Goal: Task Accomplishment & Management: Use online tool/utility

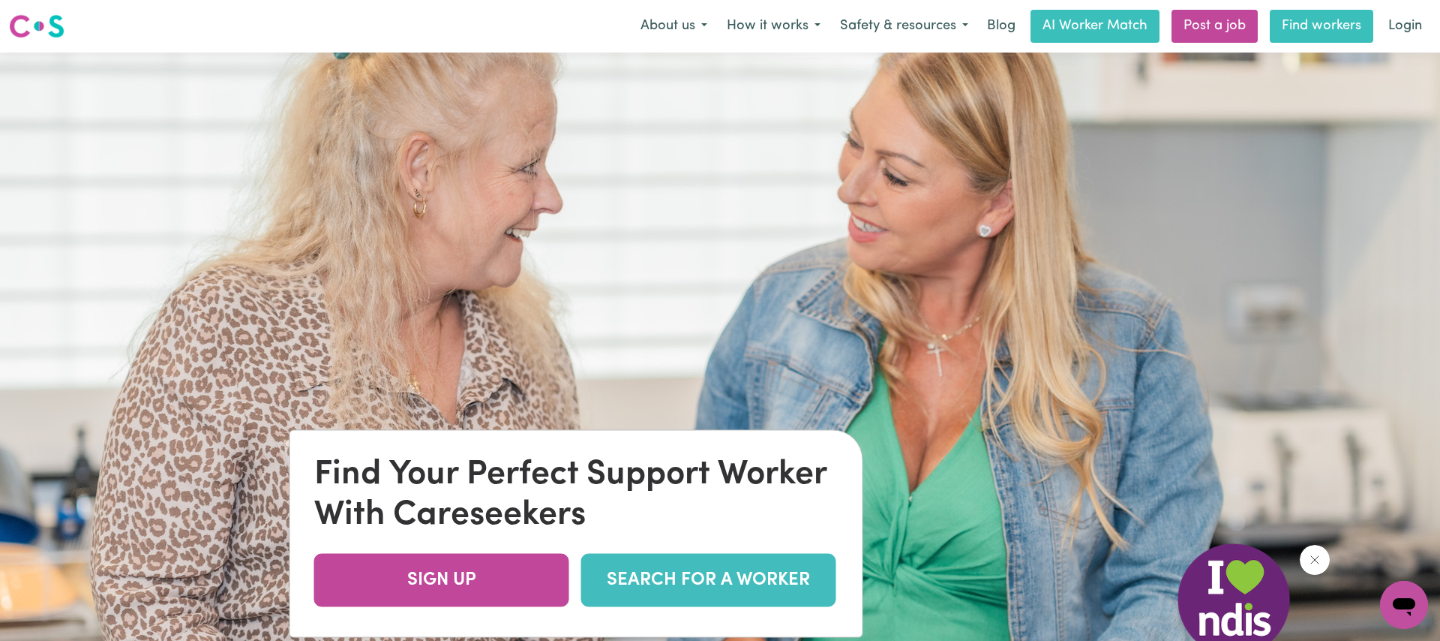
click at [1288, 37] on link "Find workers" at bounding box center [1322, 26] width 104 height 33
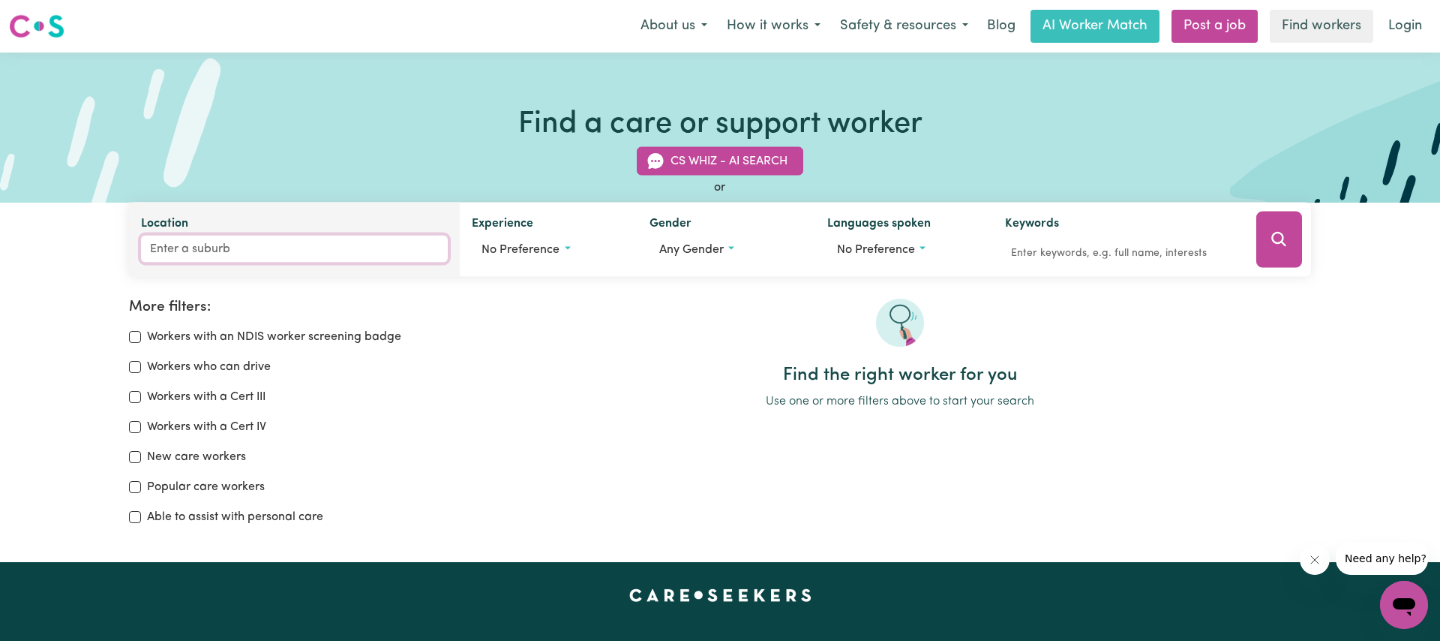
click at [233, 248] on input "Location" at bounding box center [294, 249] width 307 height 27
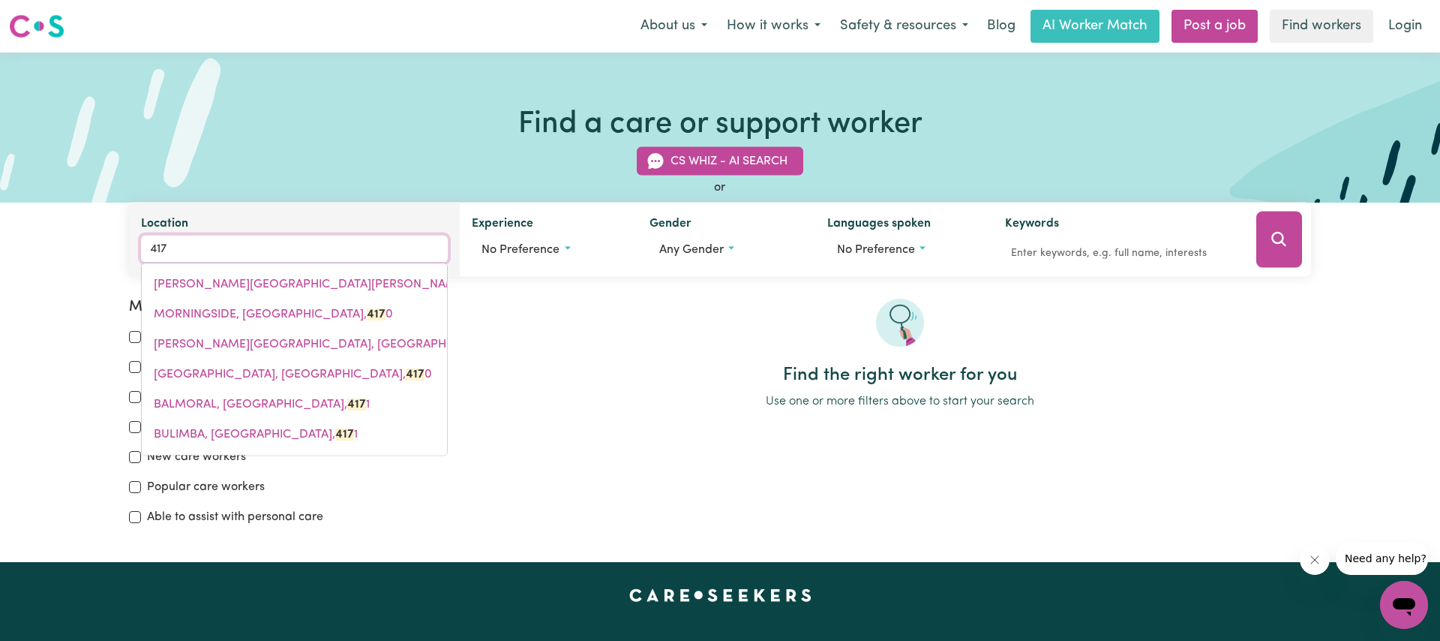
type input "4170"
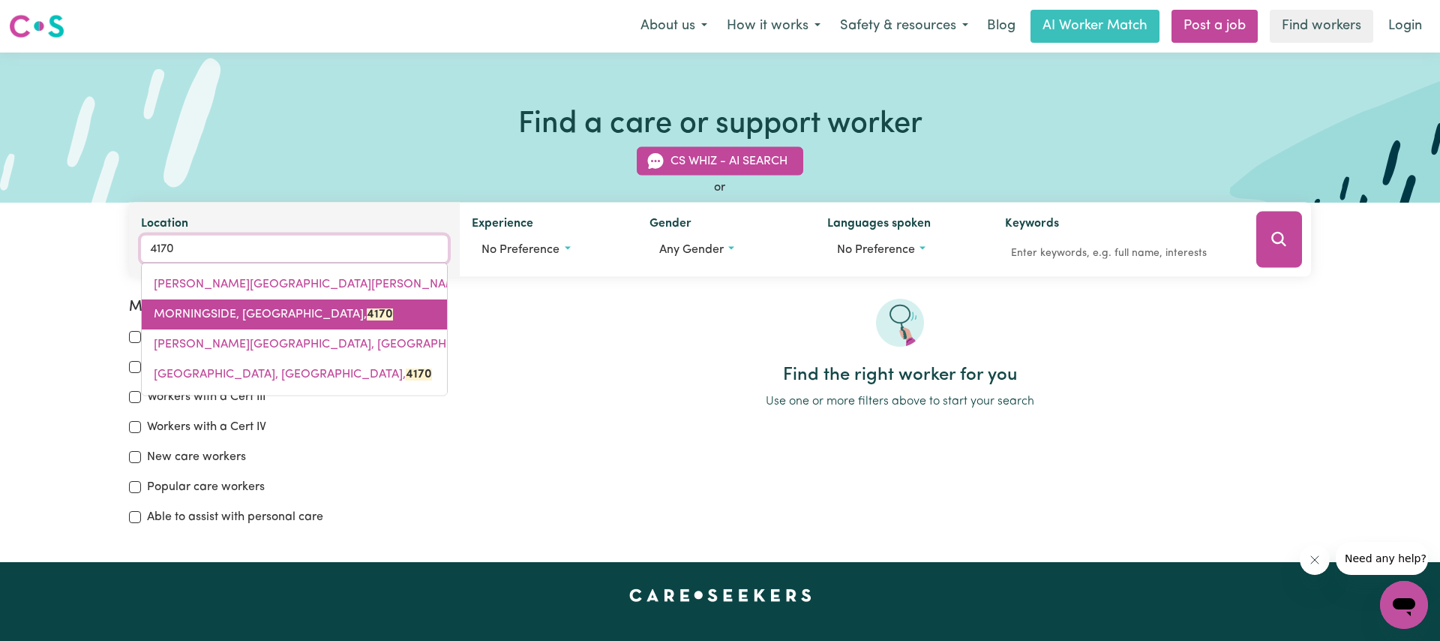
click at [270, 311] on span "MORNINGSIDE, [GEOGRAPHIC_DATA], 4170" at bounding box center [273, 314] width 239 height 12
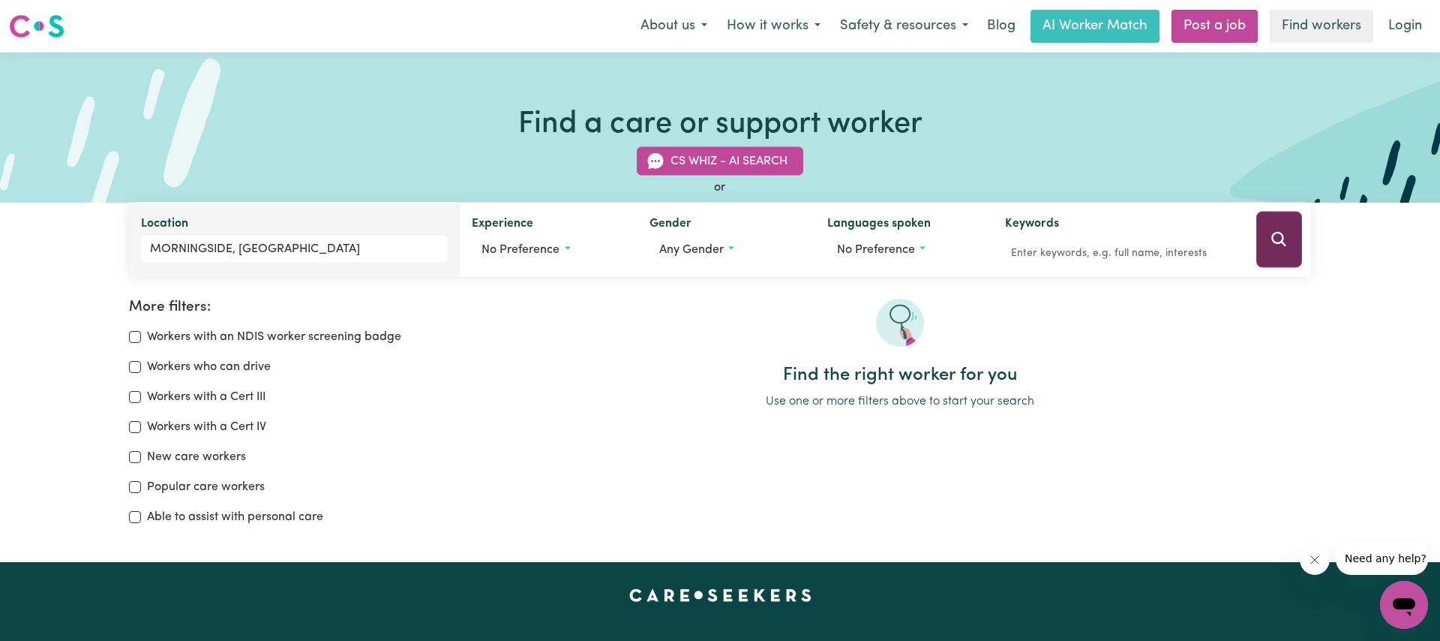
click at [1287, 234] on icon "Search" at bounding box center [1279, 239] width 18 height 18
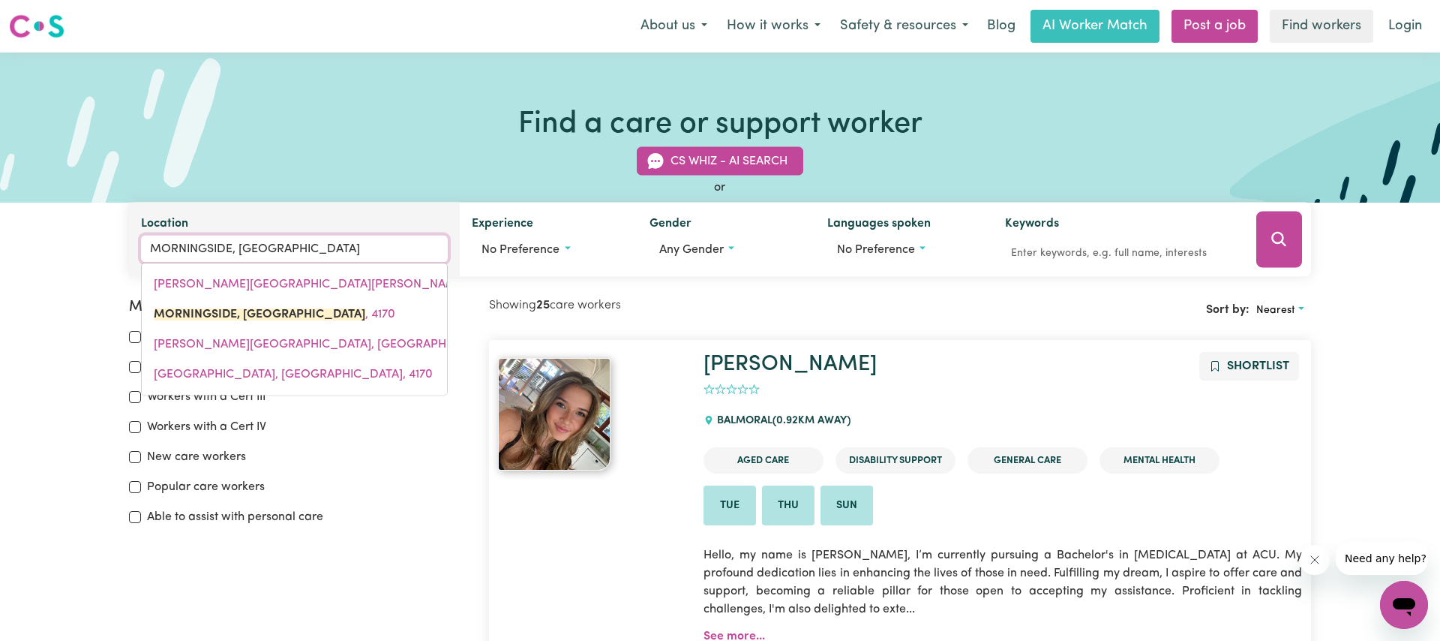
click at [236, 253] on input "MORNINGSIDE, [GEOGRAPHIC_DATA]" at bounding box center [294, 249] width 307 height 27
click at [329, 254] on input "MORNINGSIDE, [GEOGRAPHIC_DATA]" at bounding box center [294, 249] width 307 height 27
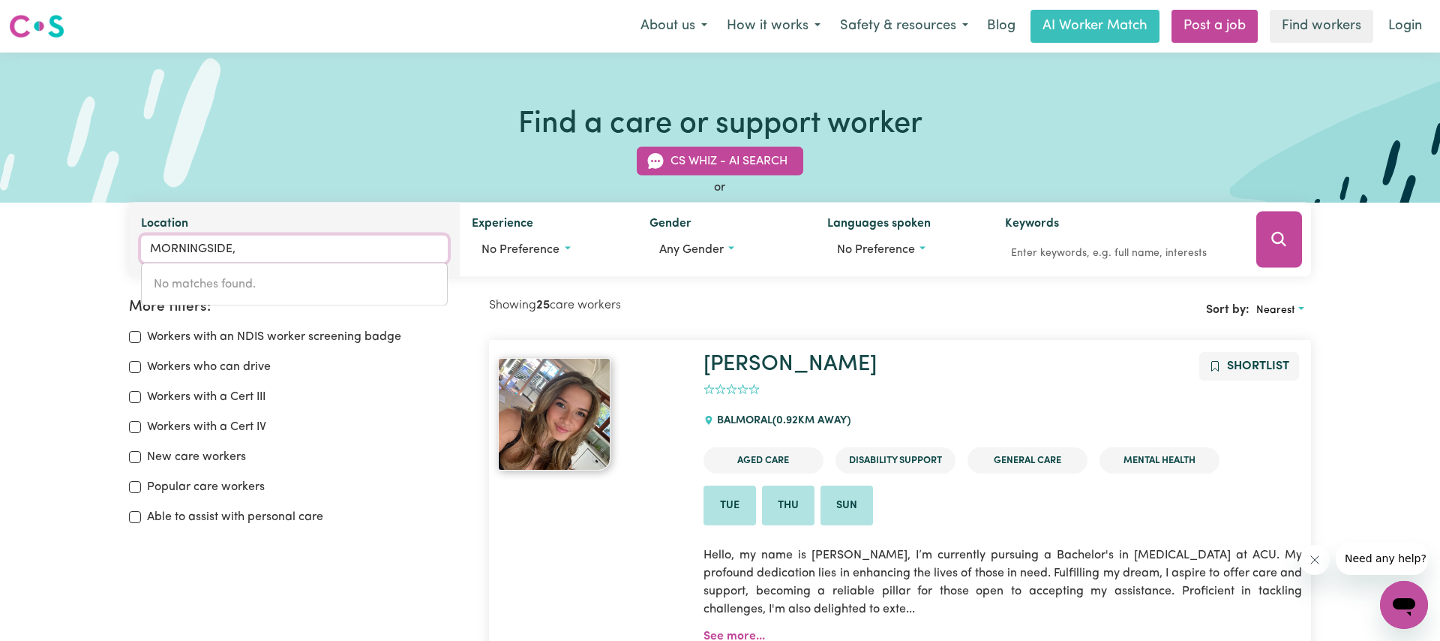
type input "MORNINGSIDE"
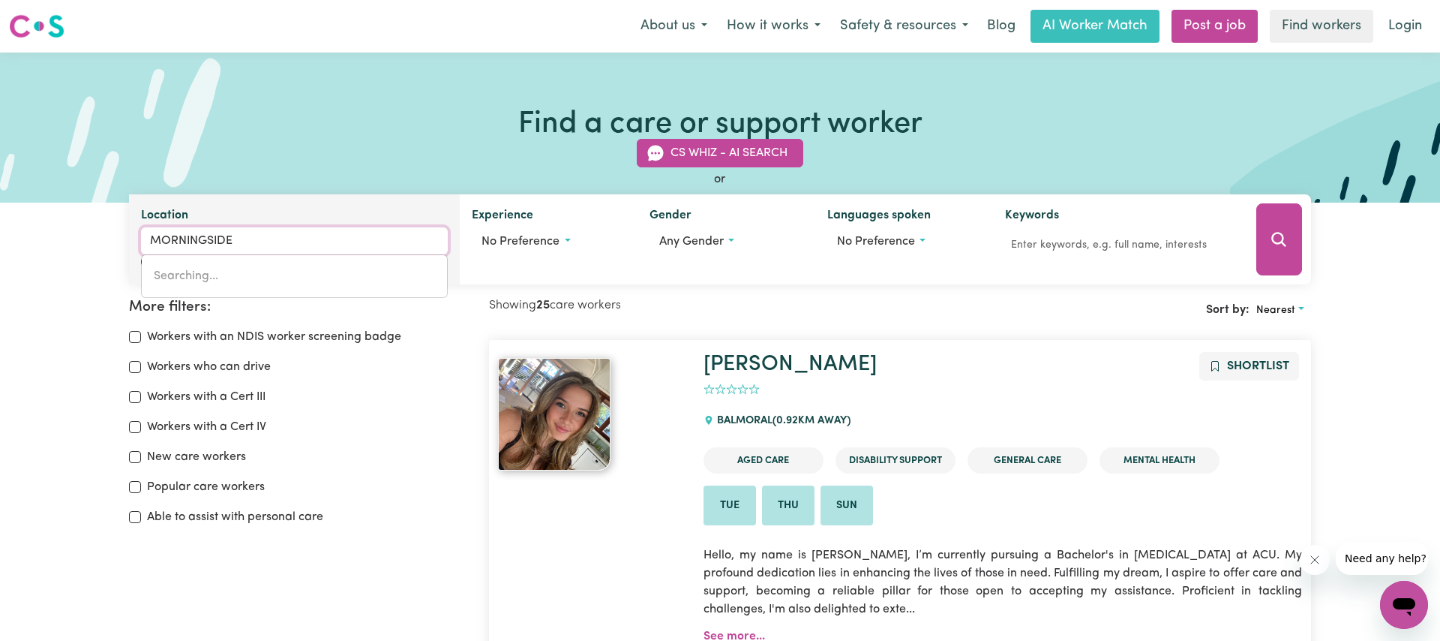
type input "MORNINGSIDE, [GEOGRAPHIC_DATA], 4170"
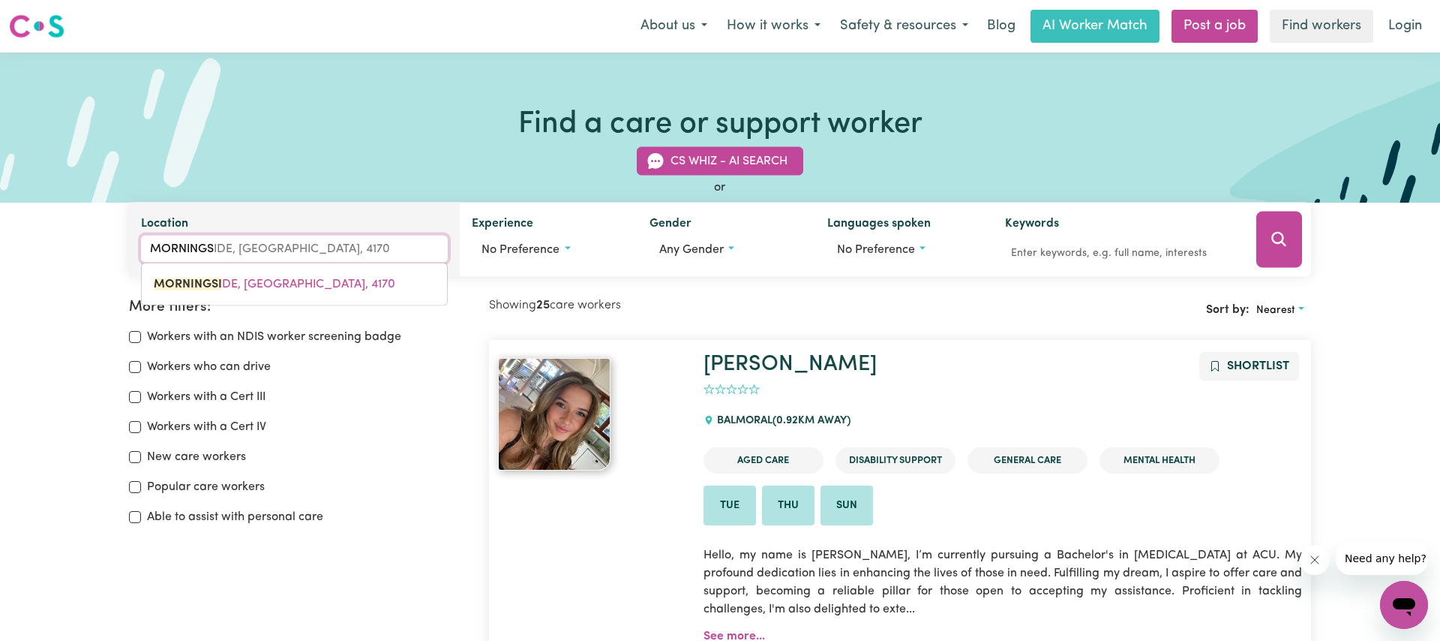
type input "MORNING"
type input "[GEOGRAPHIC_DATA], [GEOGRAPHIC_DATA], 2105"
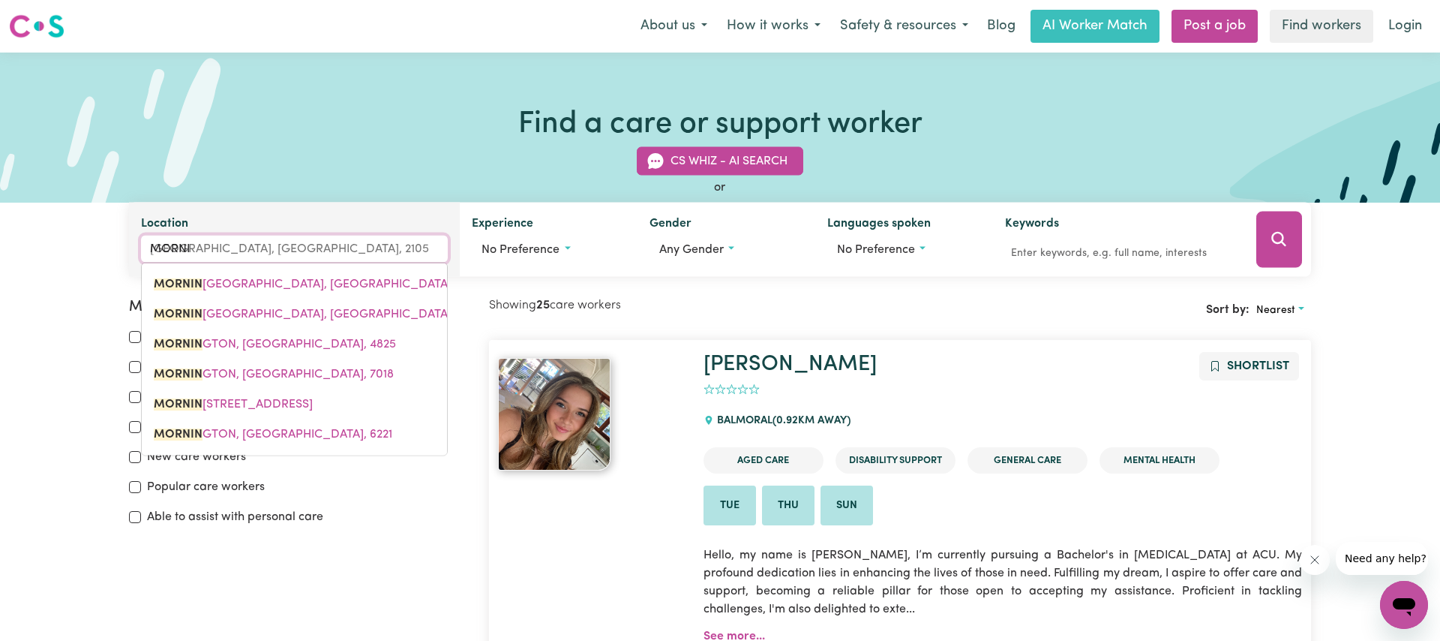
type input "MORN"
type input "[GEOGRAPHIC_DATA], [GEOGRAPHIC_DATA], 5371"
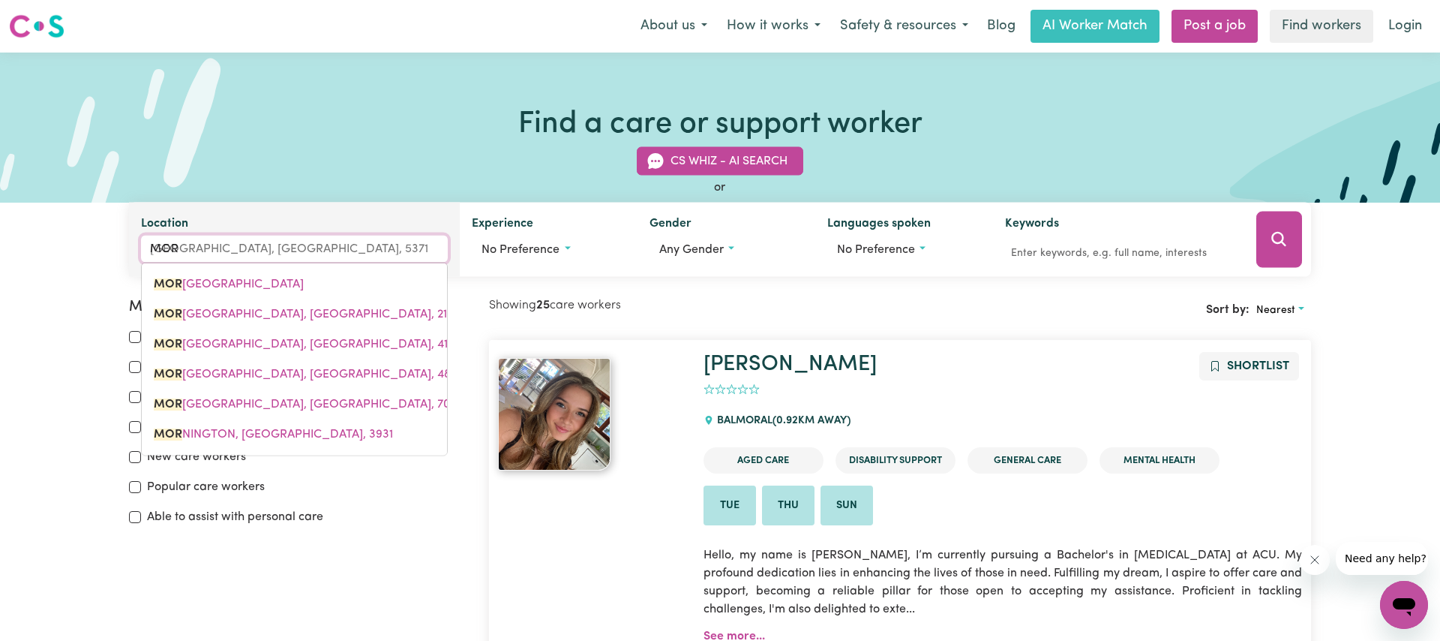
type input "MO"
type input "M"
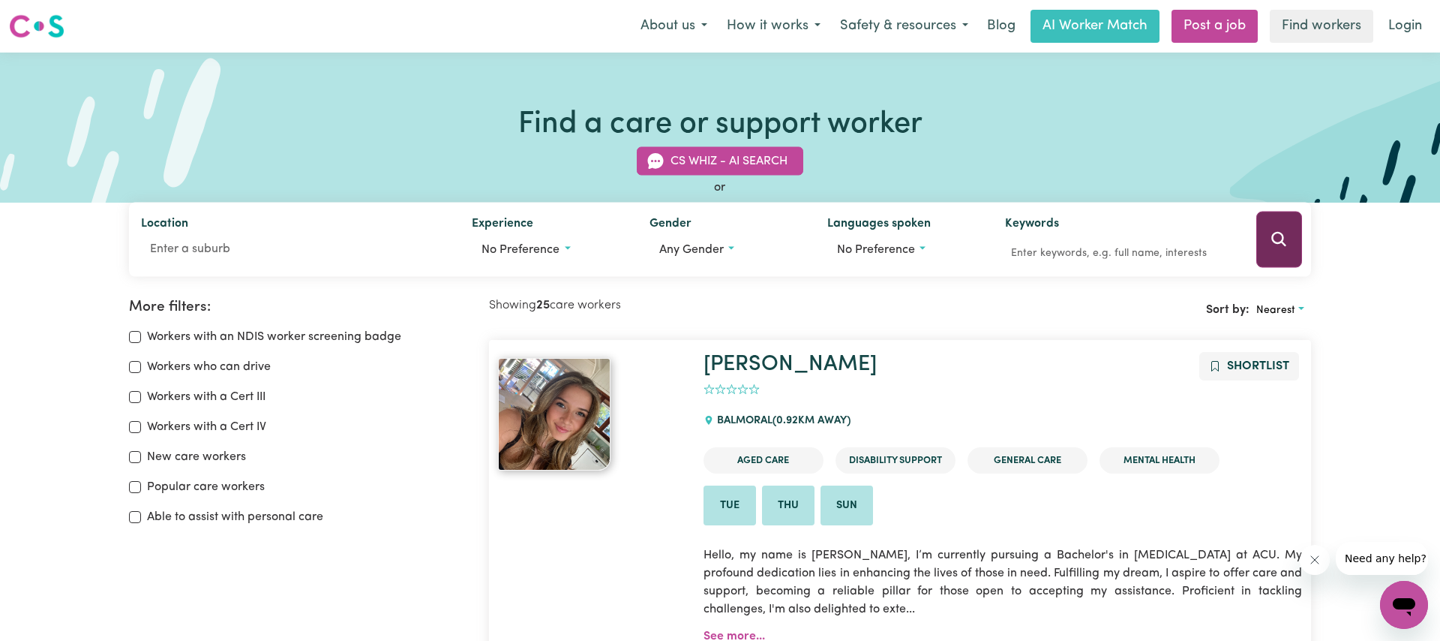
click at [1290, 234] on button "Search" at bounding box center [1280, 240] width 46 height 56
click at [46, 35] on img at bounding box center [37, 26] width 56 height 27
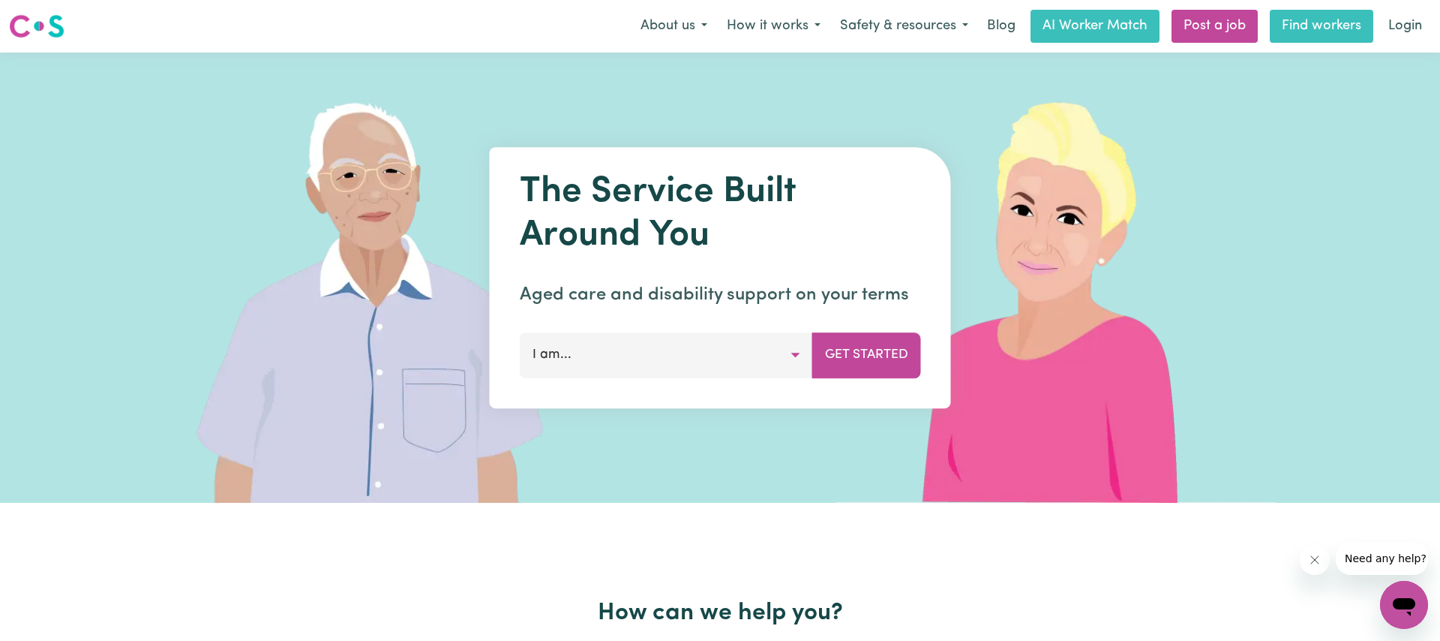
click at [1340, 29] on link "Find workers" at bounding box center [1322, 26] width 104 height 33
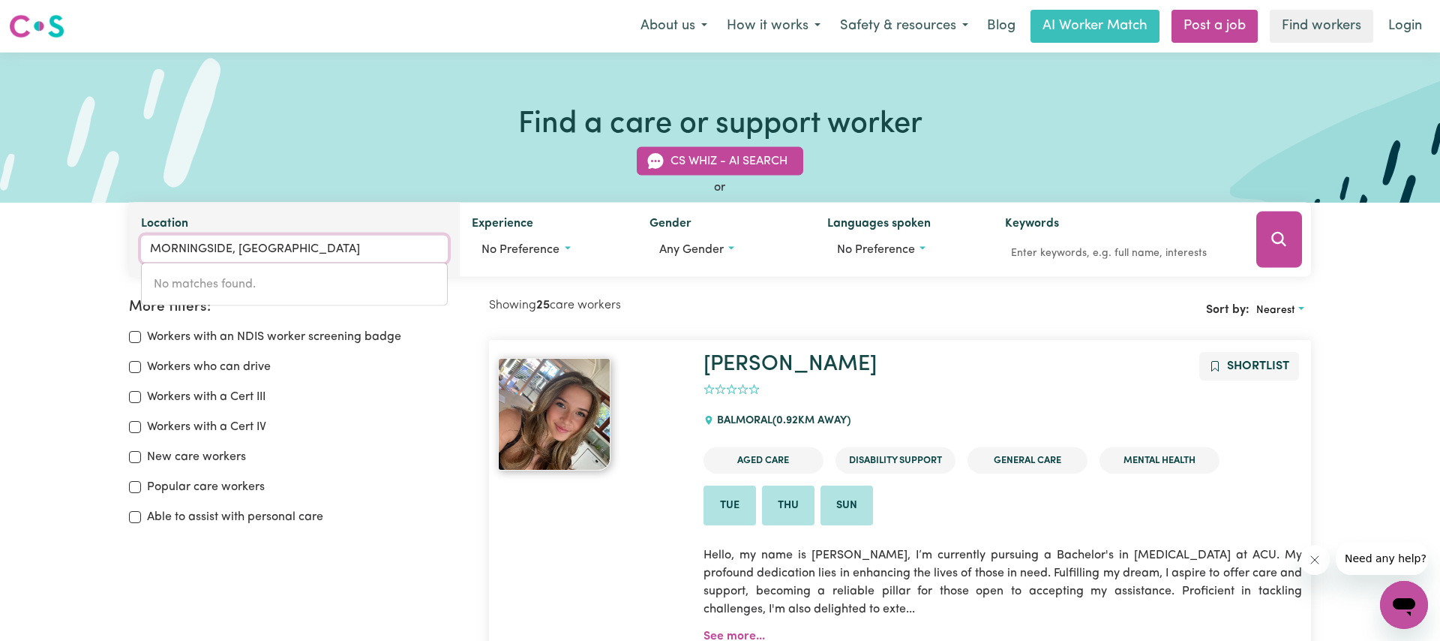
click at [245, 251] on input "MORNINGSIDE, [GEOGRAPHIC_DATA]" at bounding box center [294, 249] width 307 height 27
drag, startPoint x: 359, startPoint y: 241, endPoint x: 128, endPoint y: 224, distance: 232.5
click at [128, 224] on div "CS Whiz - AI Search or Location [GEOGRAPHIC_DATA], [GEOGRAPHIC_DATA] No matches…" at bounding box center [720, 203] width 1200 height 148
click at [308, 250] on input "Location" at bounding box center [294, 249] width 307 height 27
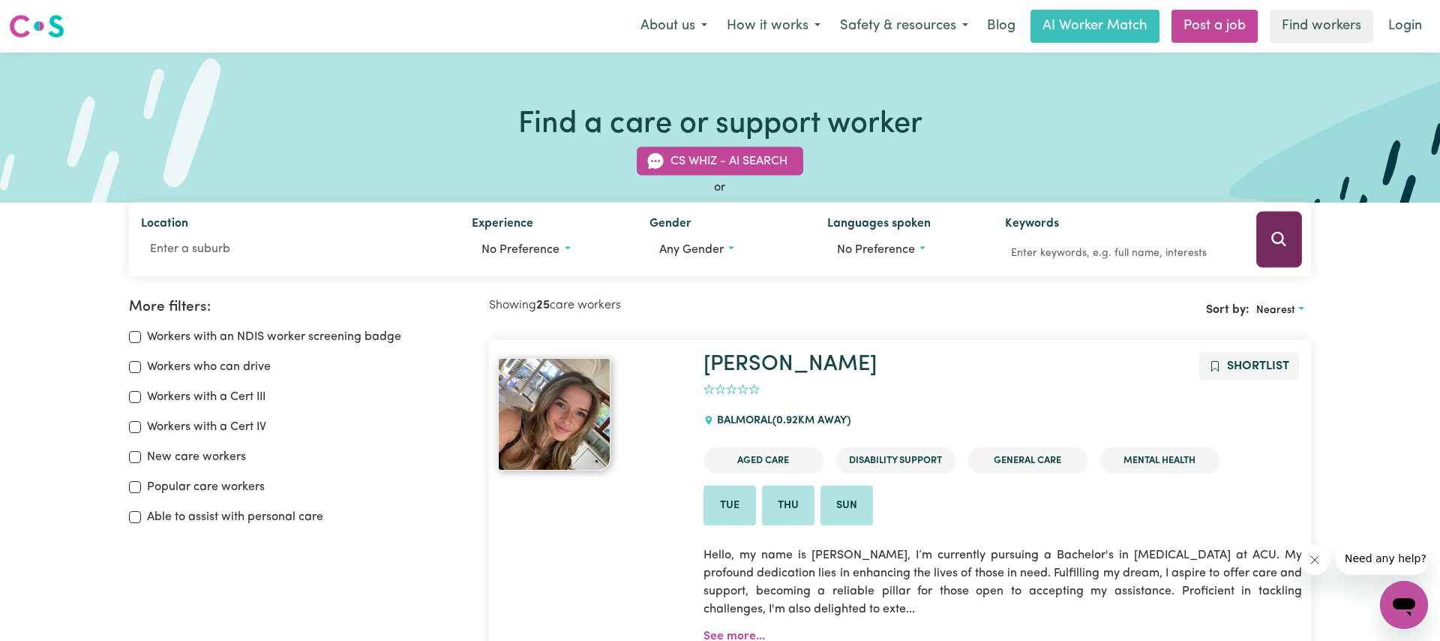
click at [1280, 233] on icon "Search" at bounding box center [1279, 239] width 14 height 14
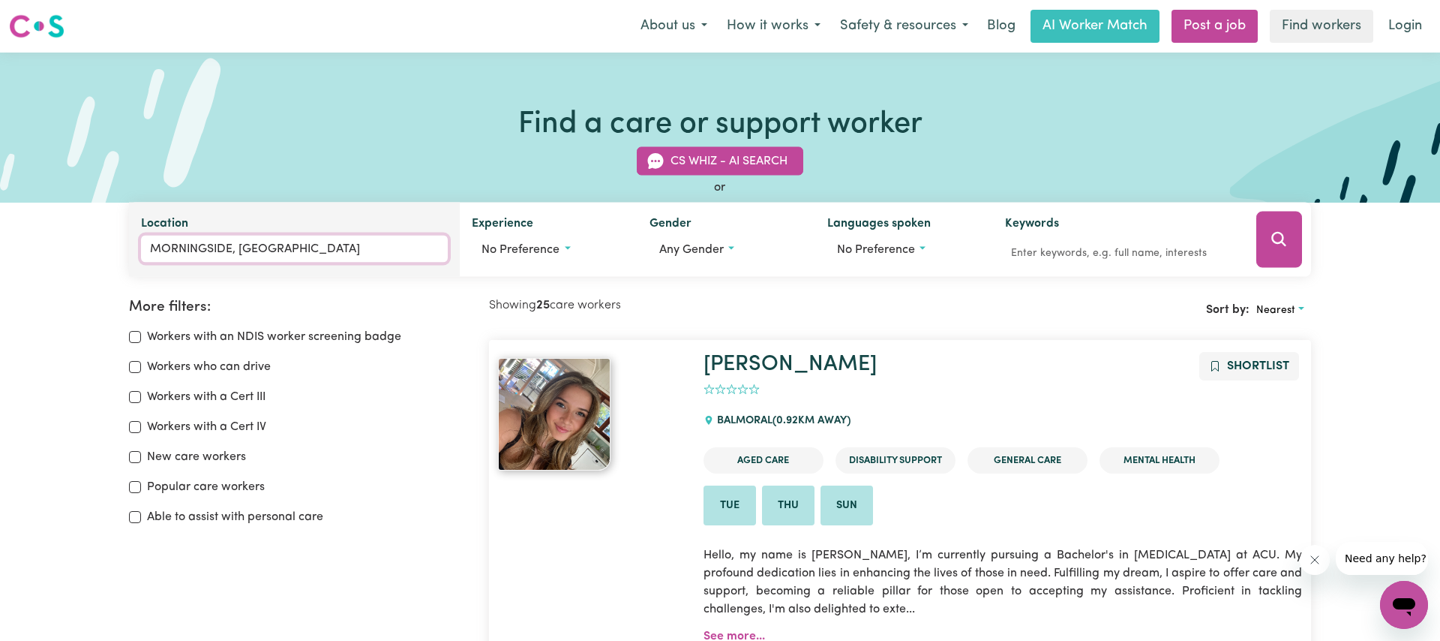
click at [174, 238] on input "MORNINGSIDE, [GEOGRAPHIC_DATA]" at bounding box center [294, 249] width 307 height 27
type input "brisMORNINGSIDE, Queensland"
drag, startPoint x: 348, startPoint y: 248, endPoint x: 142, endPoint y: 232, distance: 206.9
click at [142, 232] on div "Location brisMORNINGSIDE, Queensland No matches found." at bounding box center [294, 240] width 331 height 74
type input "bri"
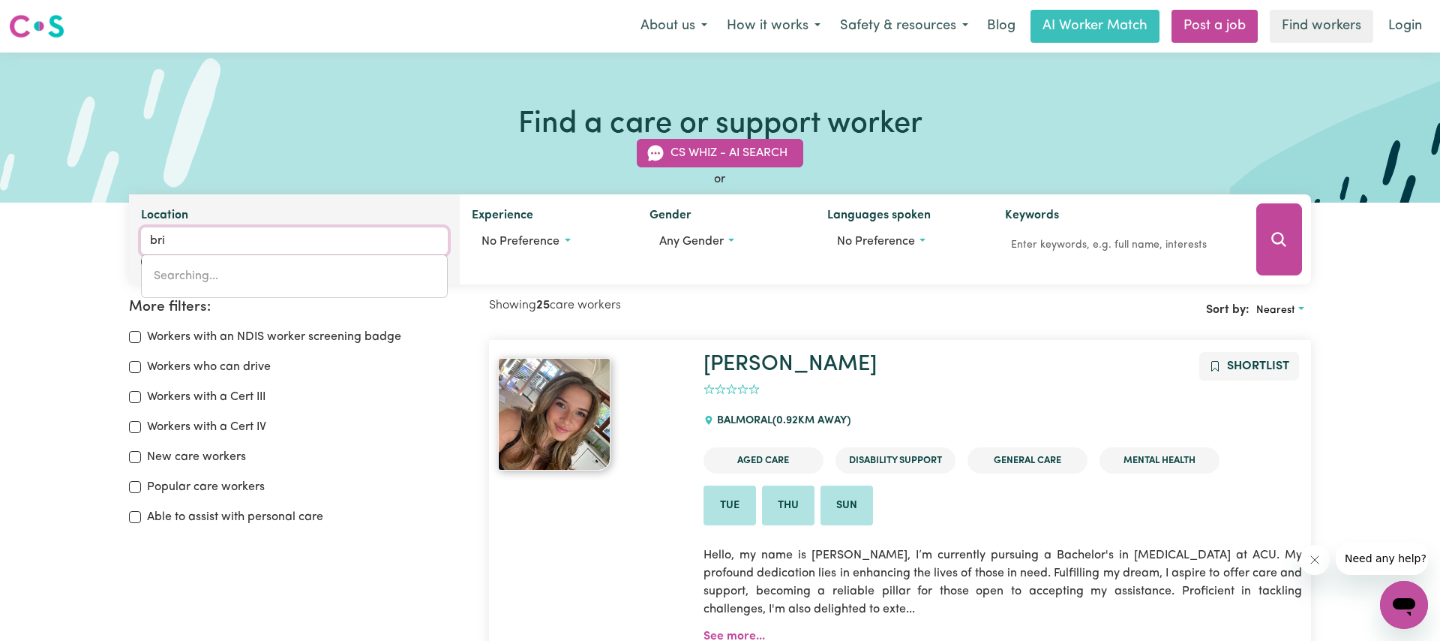
type input "briAGOLONG, Victoria, 3860"
type input "bris"
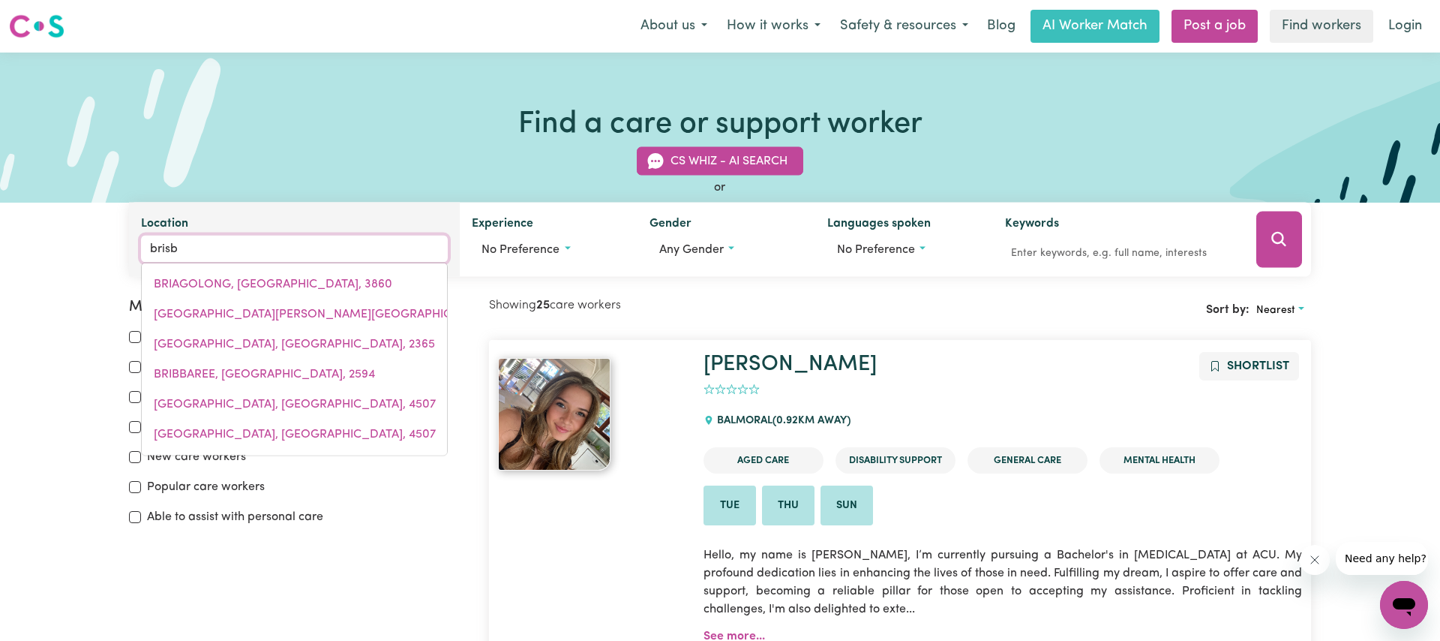
type input "brisba"
type input "brisbaNE ADELAIDE STREET, Queensland, 4000"
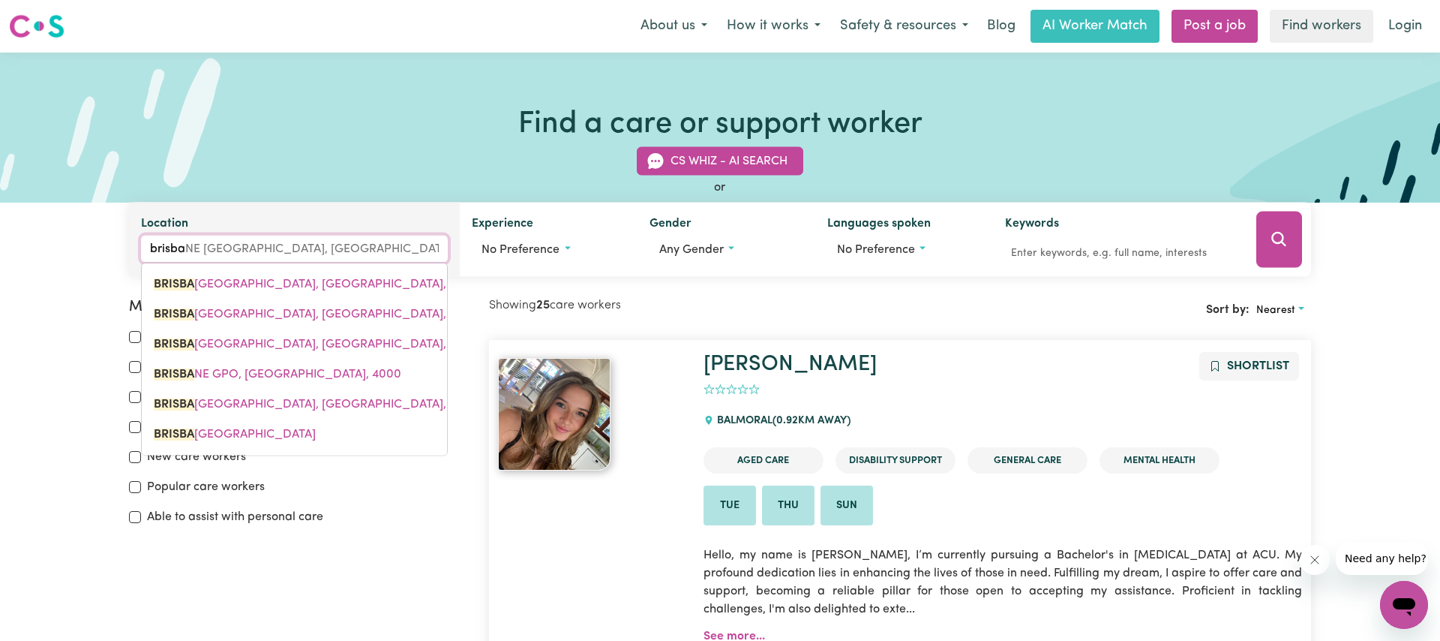
type input "brisban"
type input "brisbanE ADELAIDE STREET, Queensland, 4000"
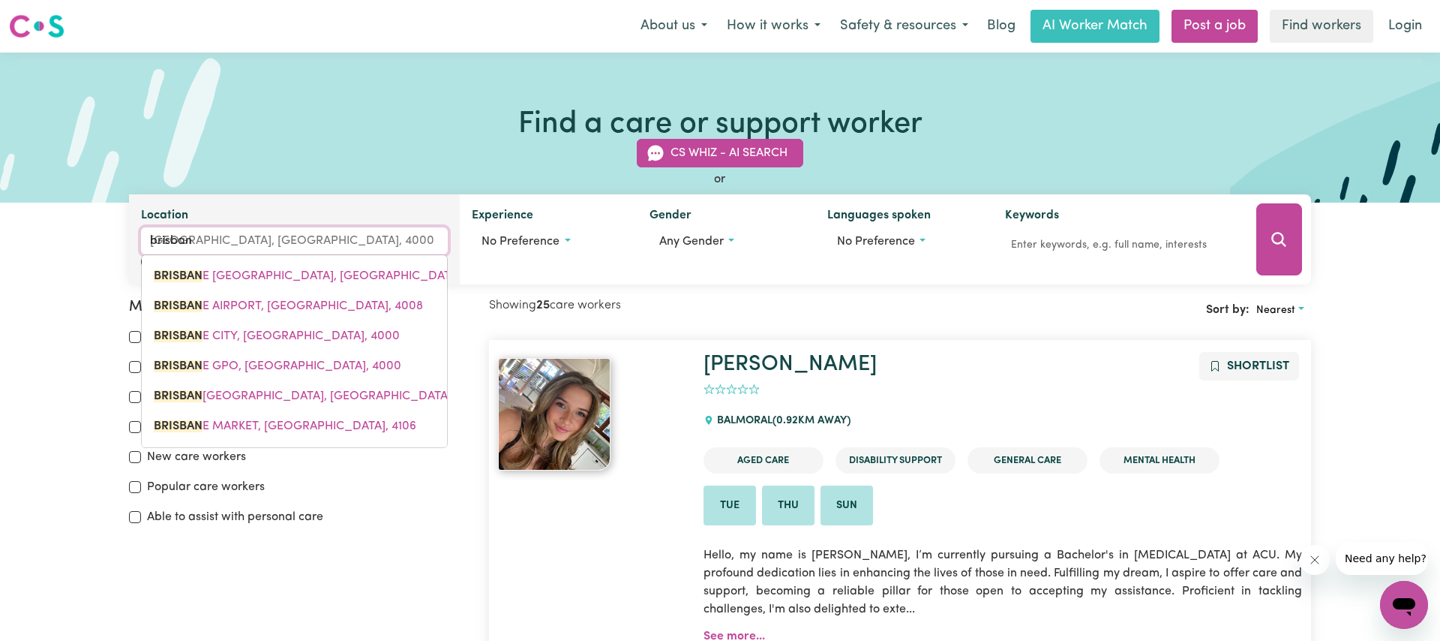
type input "brisbane"
type input "brisbane ADELAIDE STREET, Queensland, 4000"
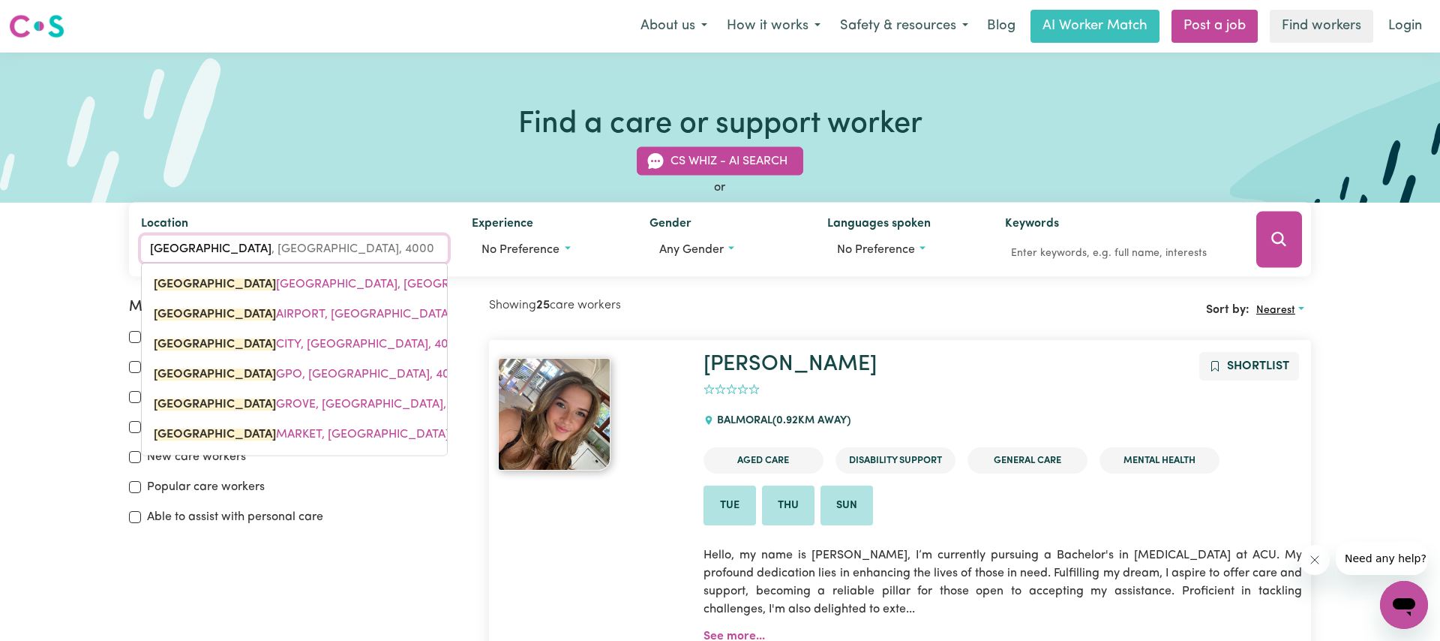
type input "brisbane"
click at [1270, 299] on button "Nearest" at bounding box center [1281, 310] width 62 height 23
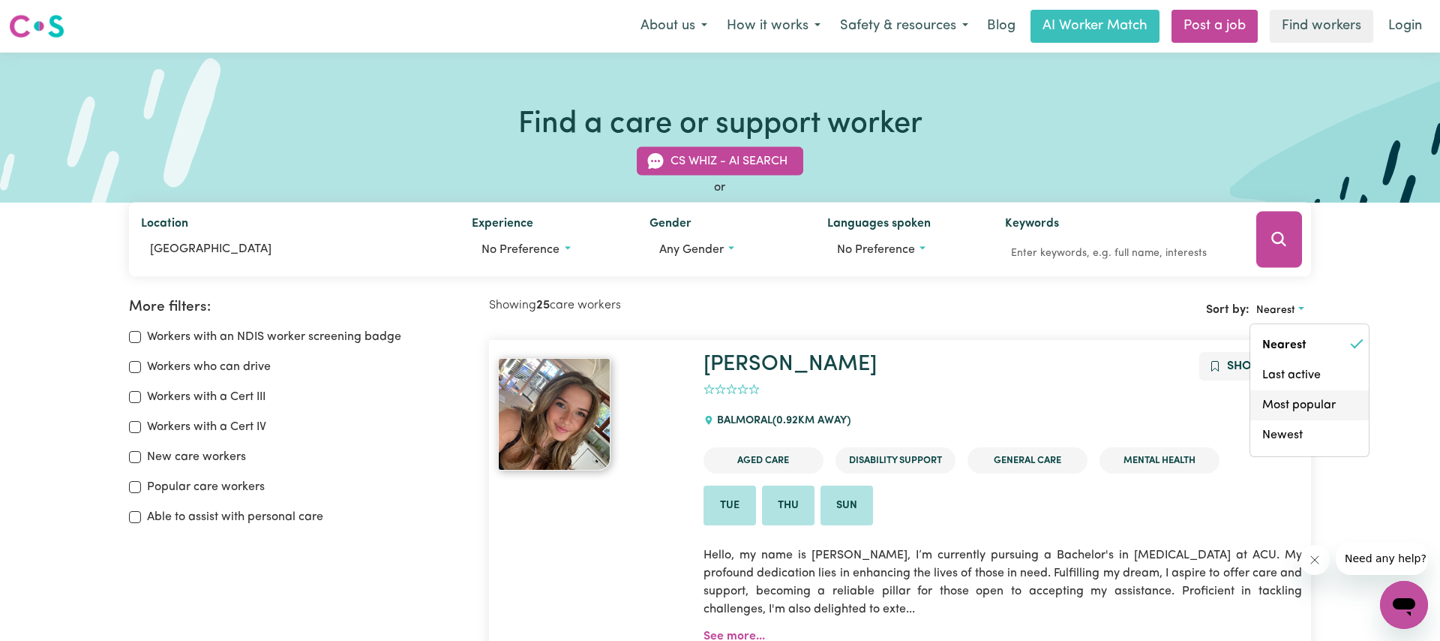
click at [1281, 405] on link "Most popular" at bounding box center [1310, 405] width 119 height 30
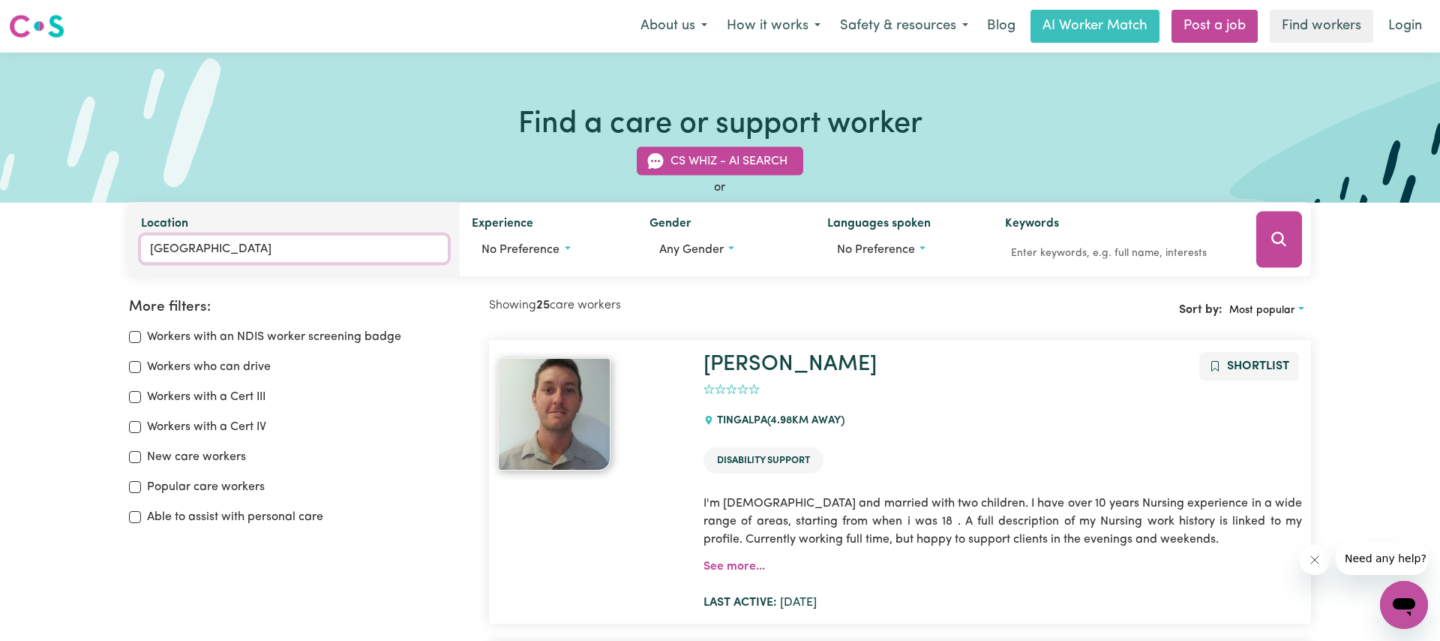
type input "brisbane ADELAIDE STREET, Queensland, 4000"
click at [219, 249] on input "brisbane" at bounding box center [294, 249] width 307 height 27
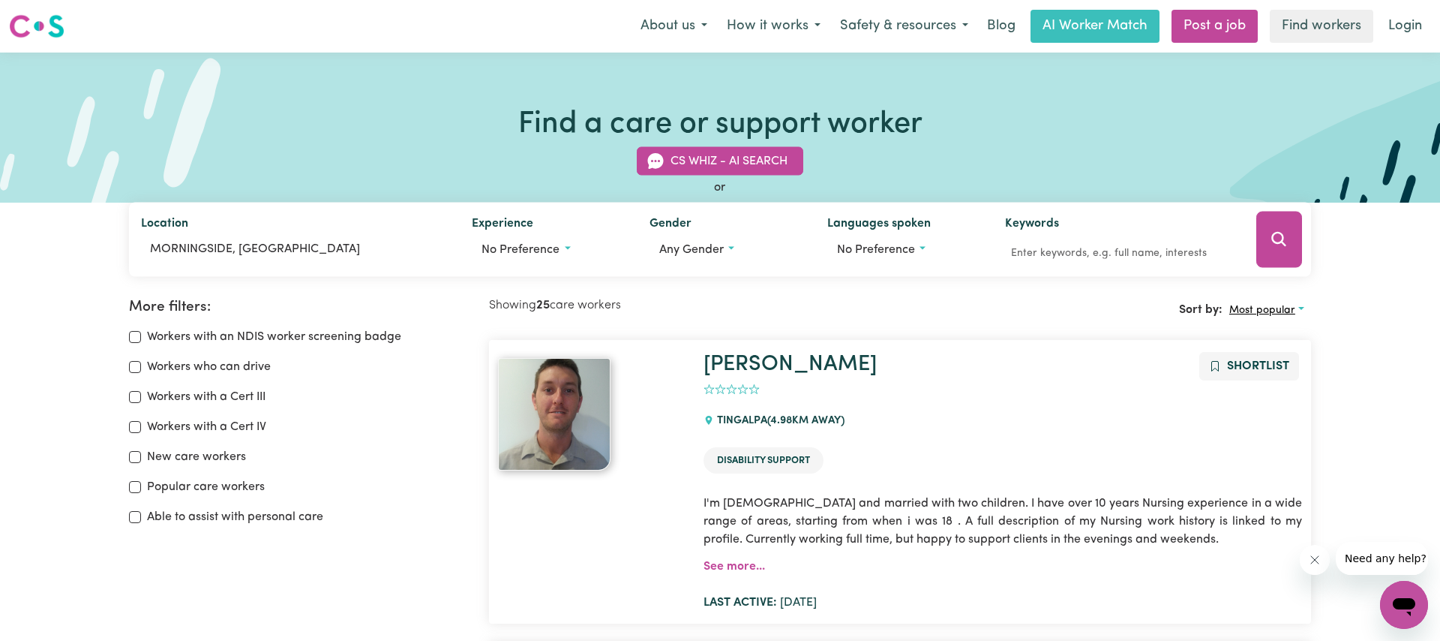
click at [1248, 308] on span "Most popular" at bounding box center [1263, 310] width 66 height 11
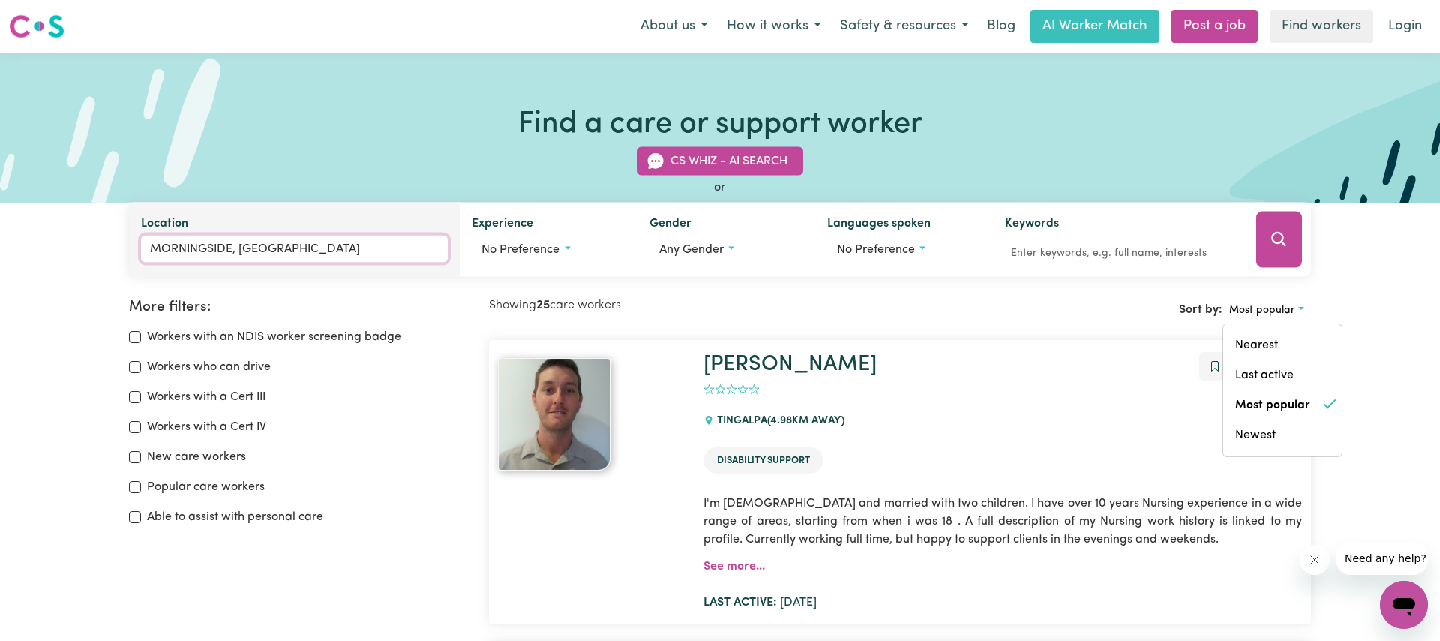
click at [285, 242] on input "MORNINGSIDE, [GEOGRAPHIC_DATA]" at bounding box center [294, 249] width 307 height 27
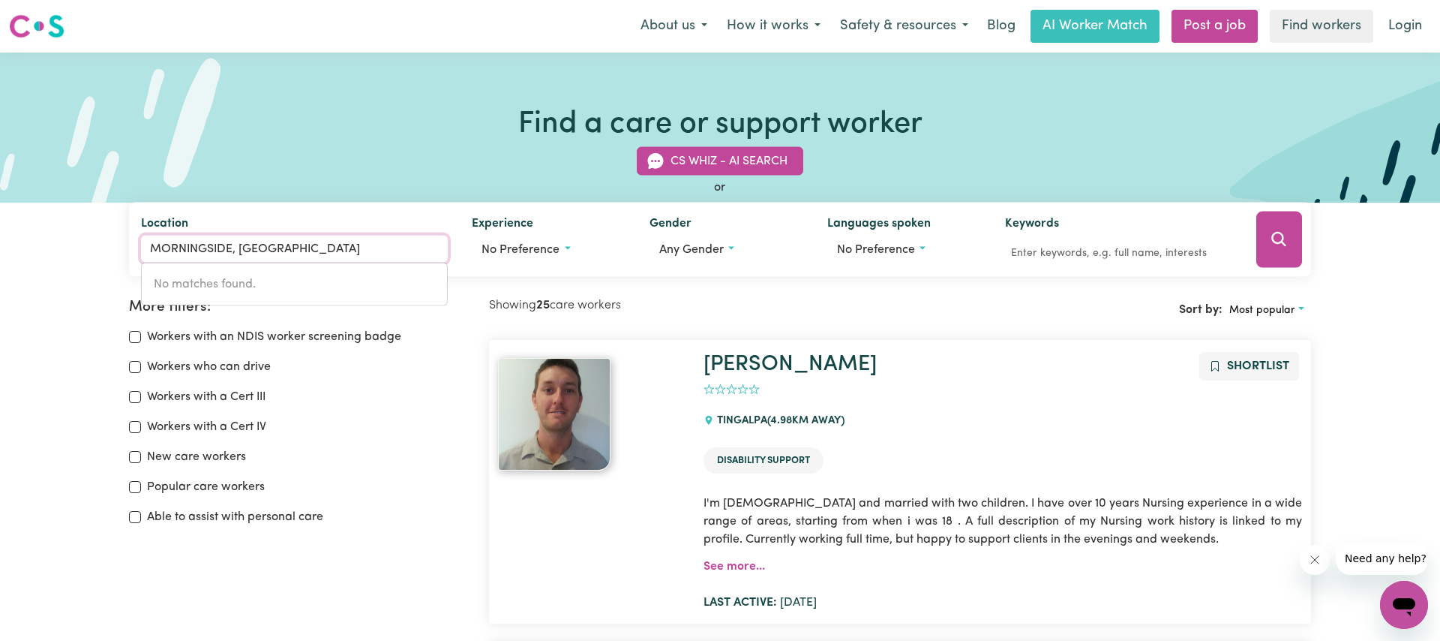
drag, startPoint x: 334, startPoint y: 239, endPoint x: 209, endPoint y: 197, distance: 131.9
click at [204, 199] on div "CS Whiz - AI Search or Location [GEOGRAPHIC_DATA], [GEOGRAPHIC_DATA] No matches…" at bounding box center [720, 203] width 1200 height 148
drag, startPoint x: 308, startPoint y: 251, endPoint x: 252, endPoint y: 214, distance: 67.2
click at [225, 224] on div "Location MORNINGSIDE, Queensland" at bounding box center [294, 240] width 331 height 74
type input "4"
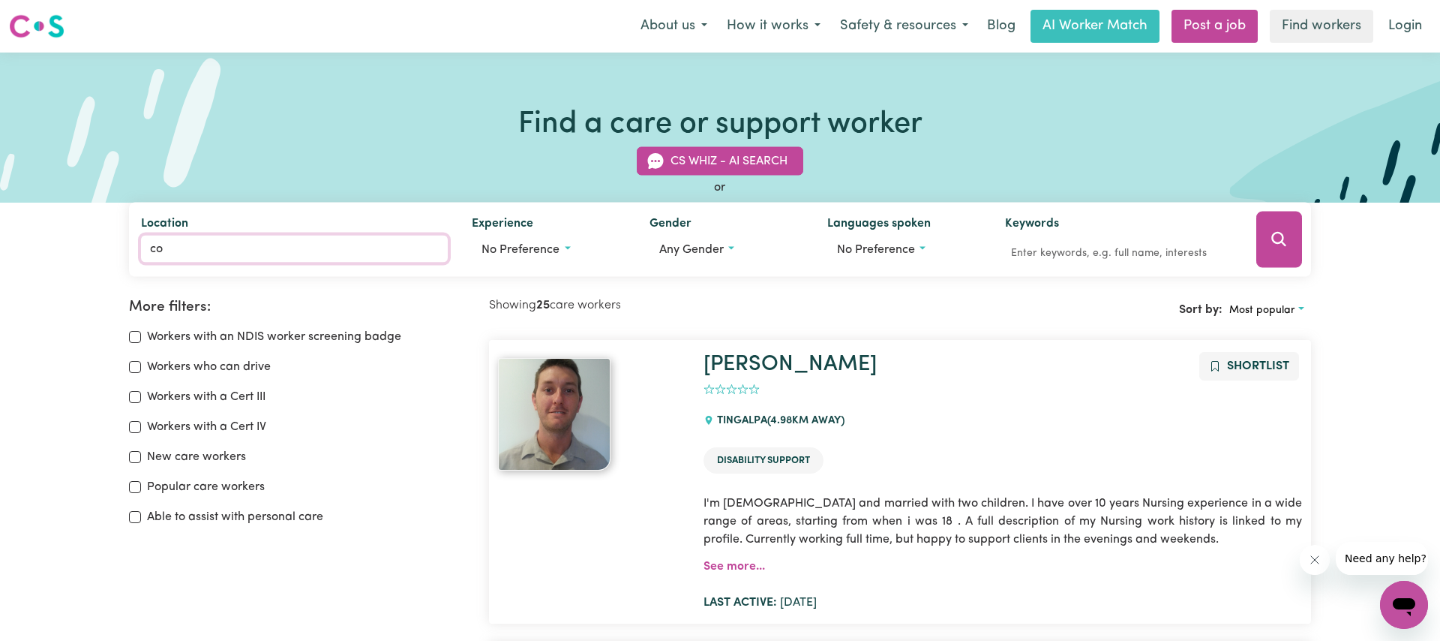
type input "coo"
type input "cooBER PEDY, South Australia, 5723"
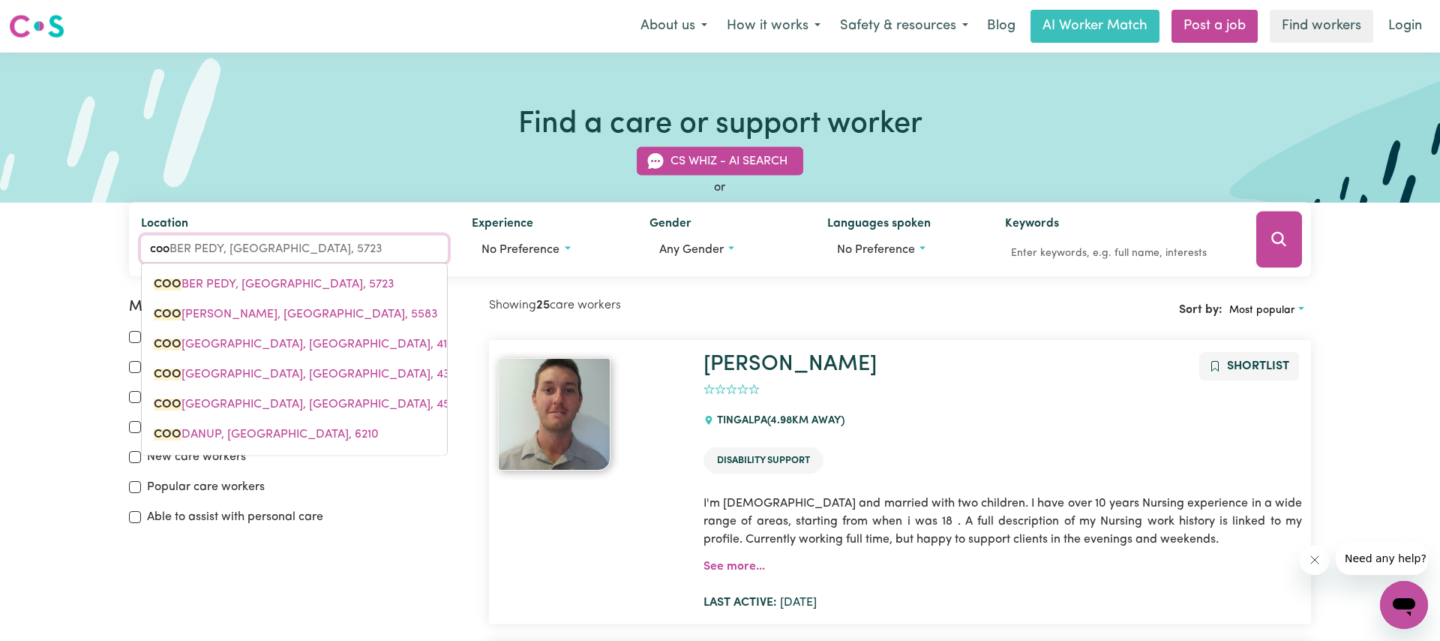
type input "coop"
type input "coopERABUNG, New South Wales, 2441"
type input "coopa"
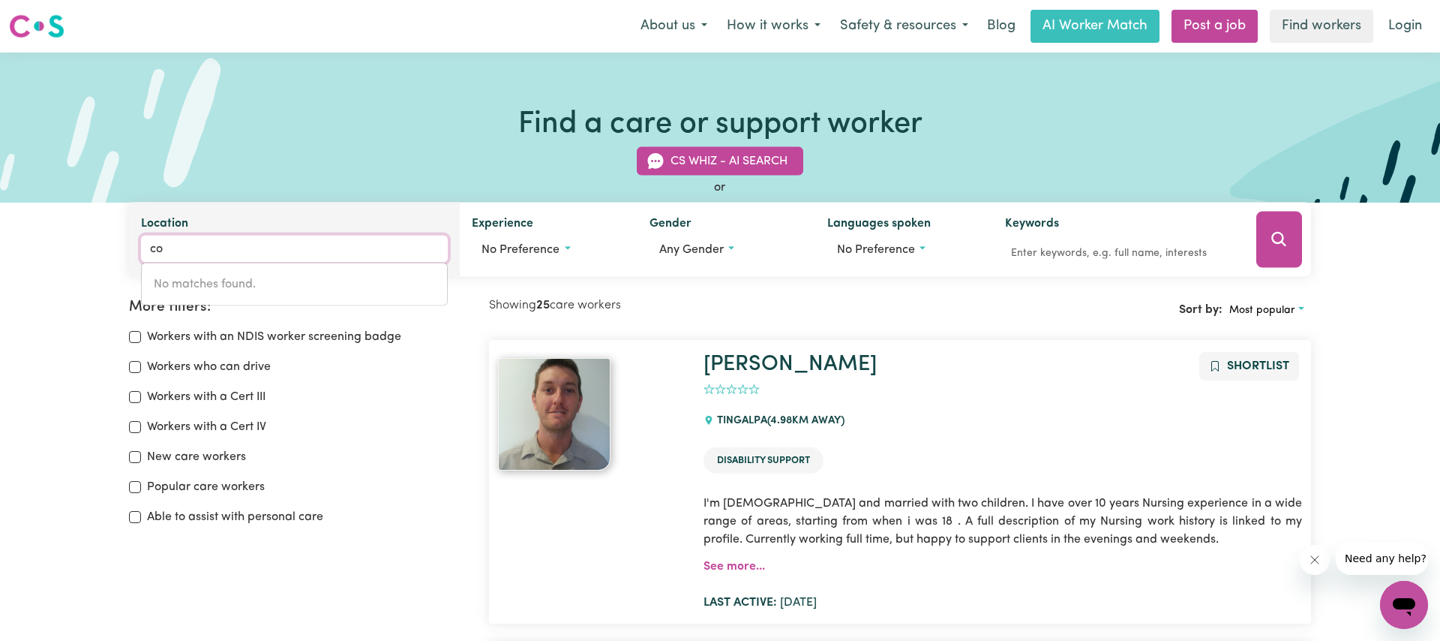
type input "c"
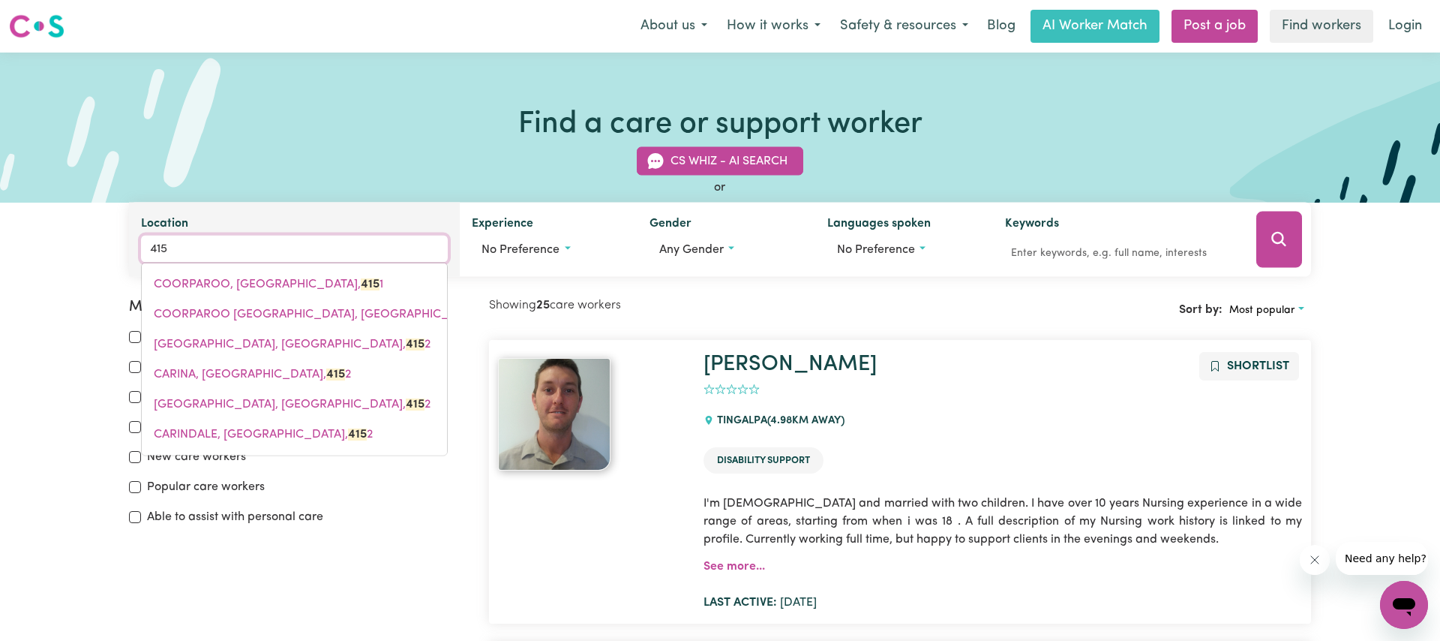
type input "4151"
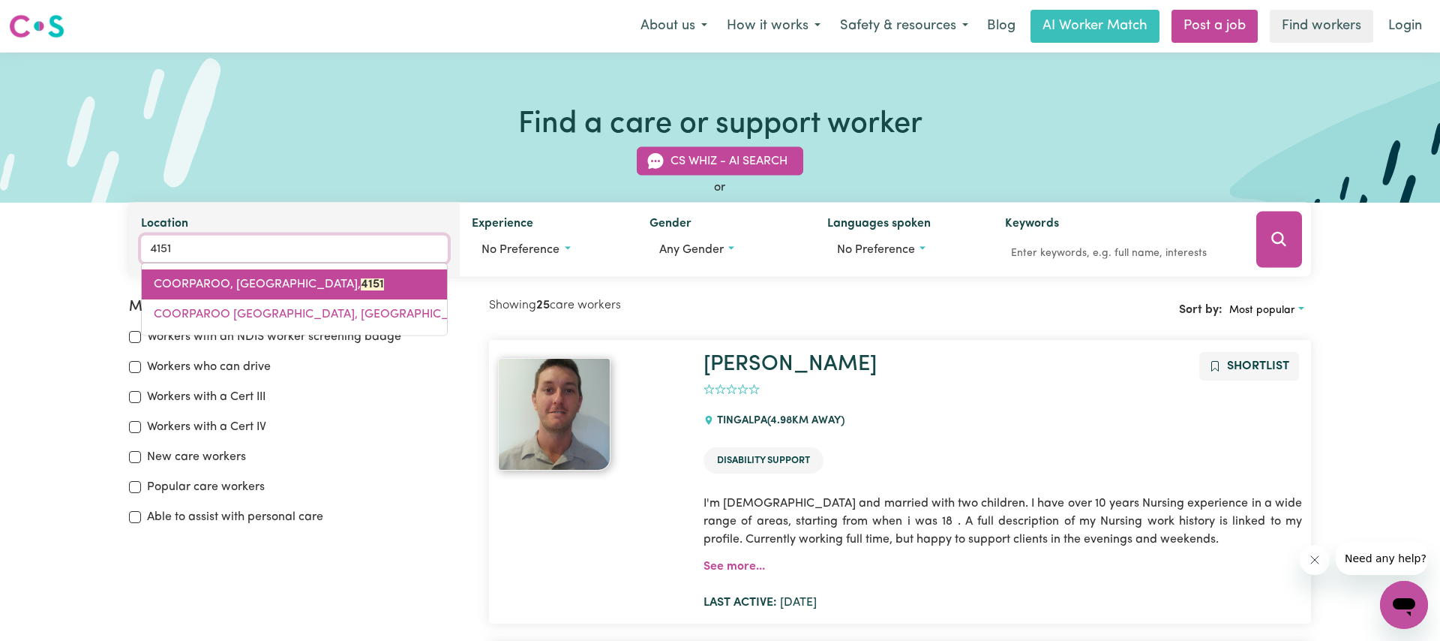
click at [198, 287] on span "COORPAROO, Queensland, 4151" at bounding box center [269, 284] width 230 height 12
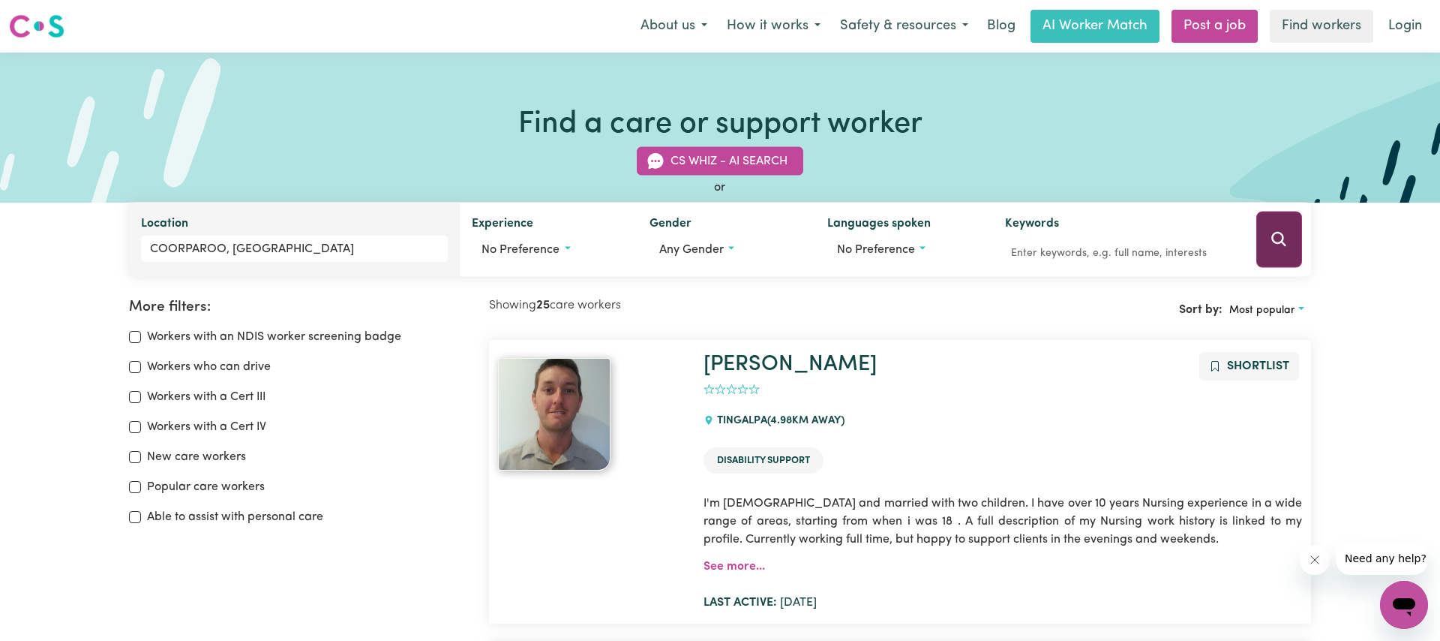
click at [1269, 260] on button "Search" at bounding box center [1280, 240] width 46 height 56
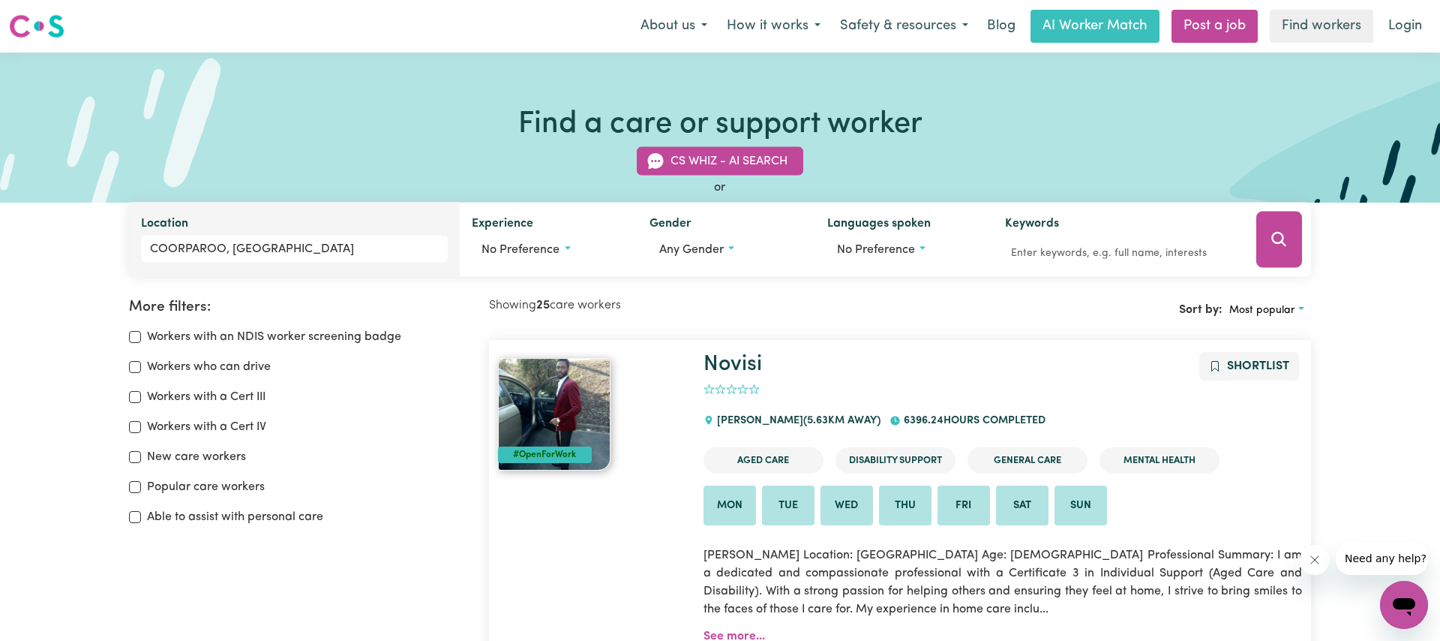
scroll to position [2, 0]
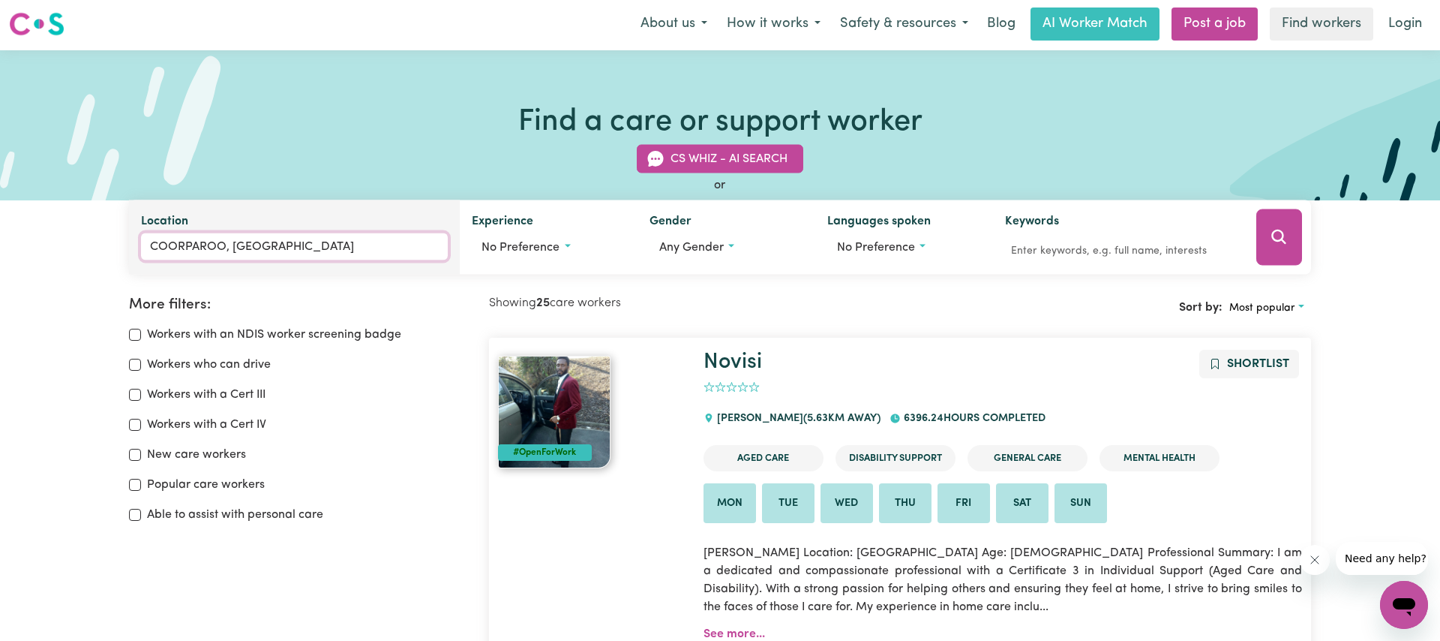
type input "COORPAROO, Queensland, 4151"
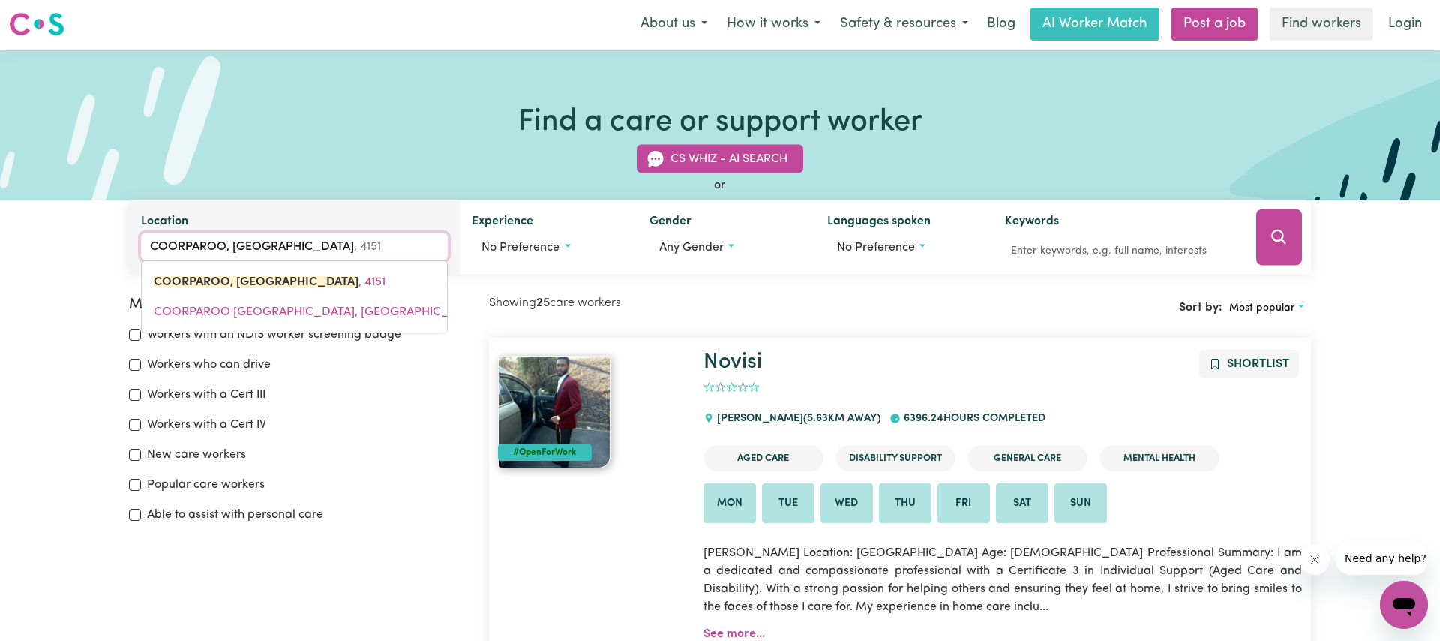
click at [327, 239] on input "COORPAROO, Queensland" at bounding box center [294, 246] width 307 height 27
click at [329, 240] on input "COORPAROO, Queensland" at bounding box center [294, 246] width 307 height 27
type input "COORPAROO, Queenslan"
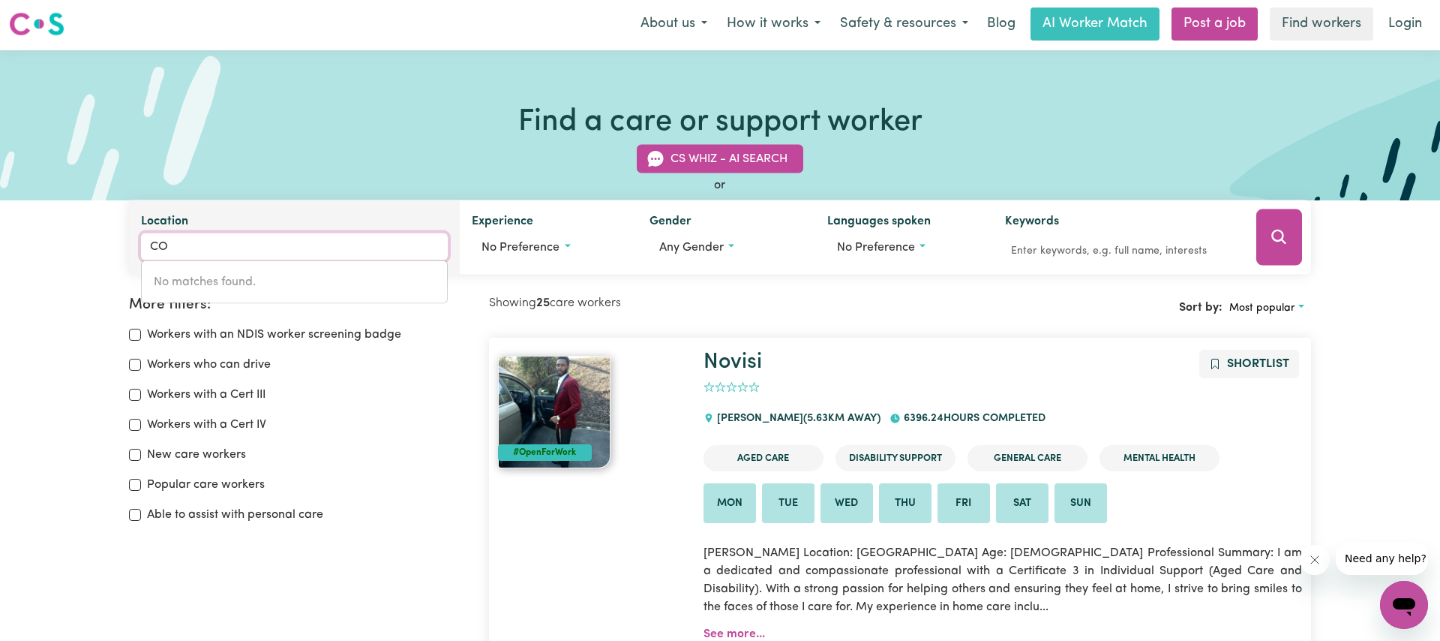
type input "C"
type input "new"
type input "new AUCKLAND, Queensland, 4680"
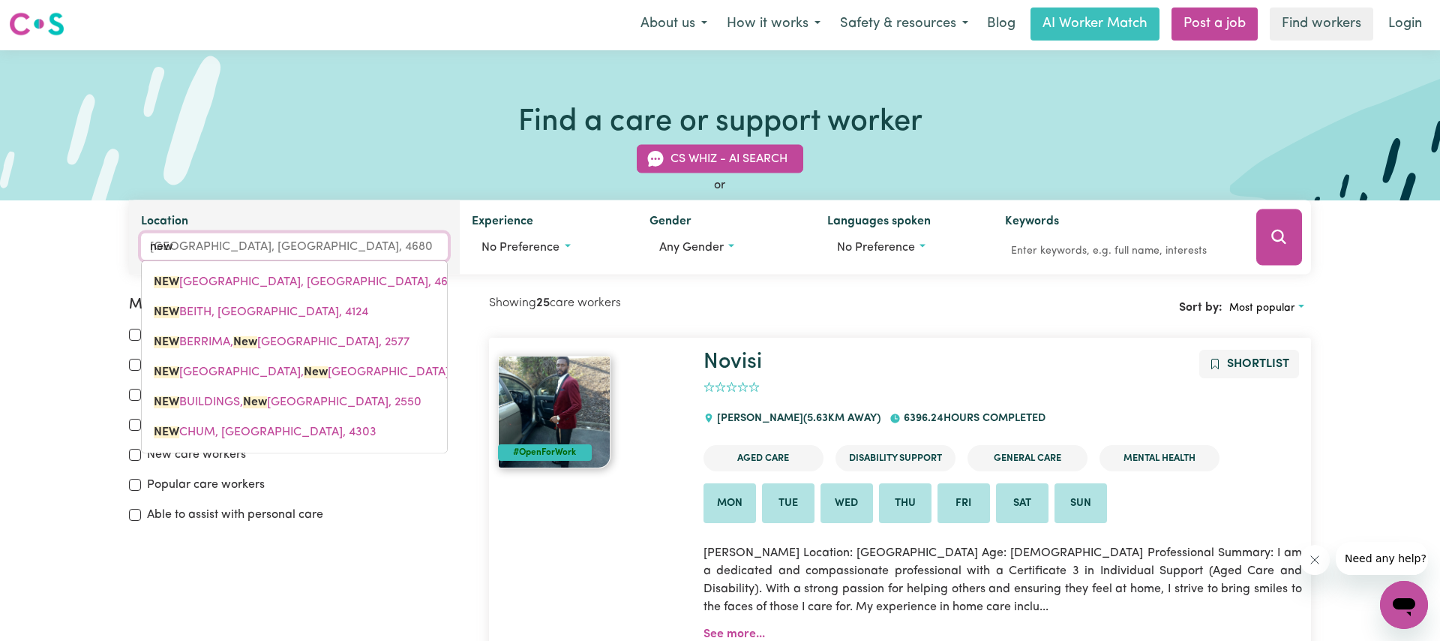
type input "newm"
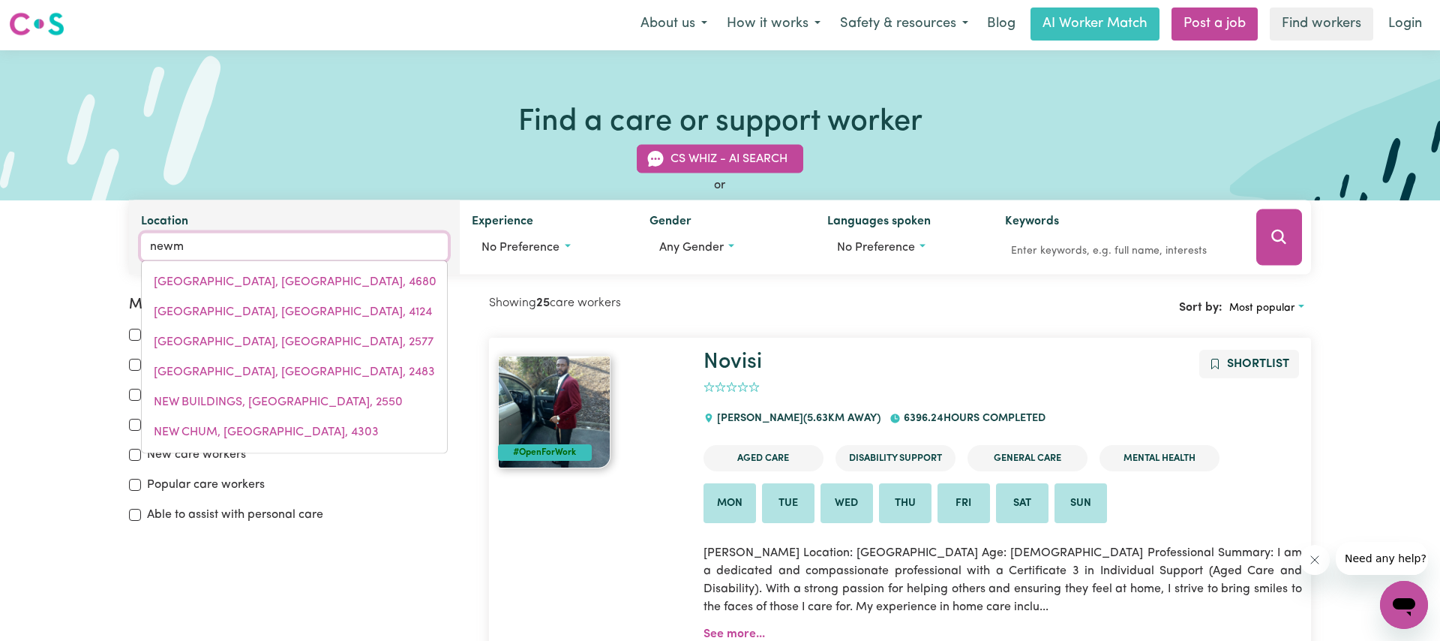
type input "newmAN, Western Australia, 6753"
type input "newma"
type input "newmaN, Western Australia, 6753"
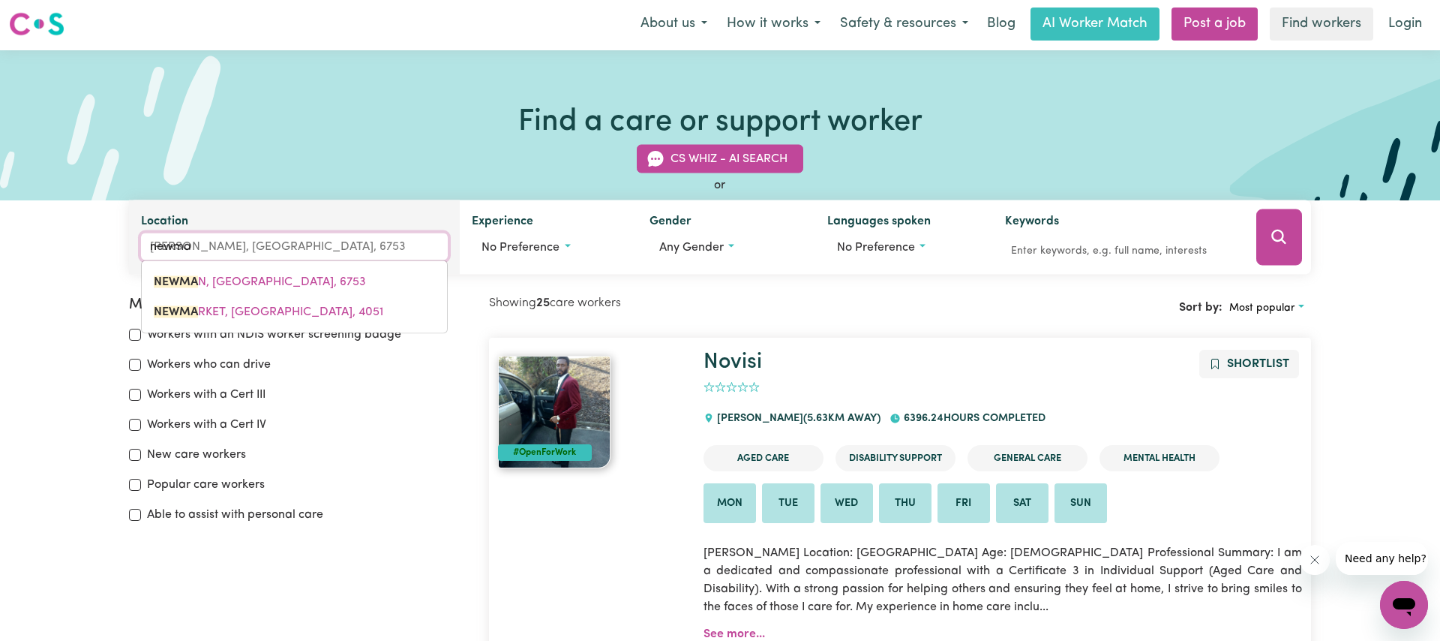
type input "newmar"
type input "newmarKET, Queensland, 4051"
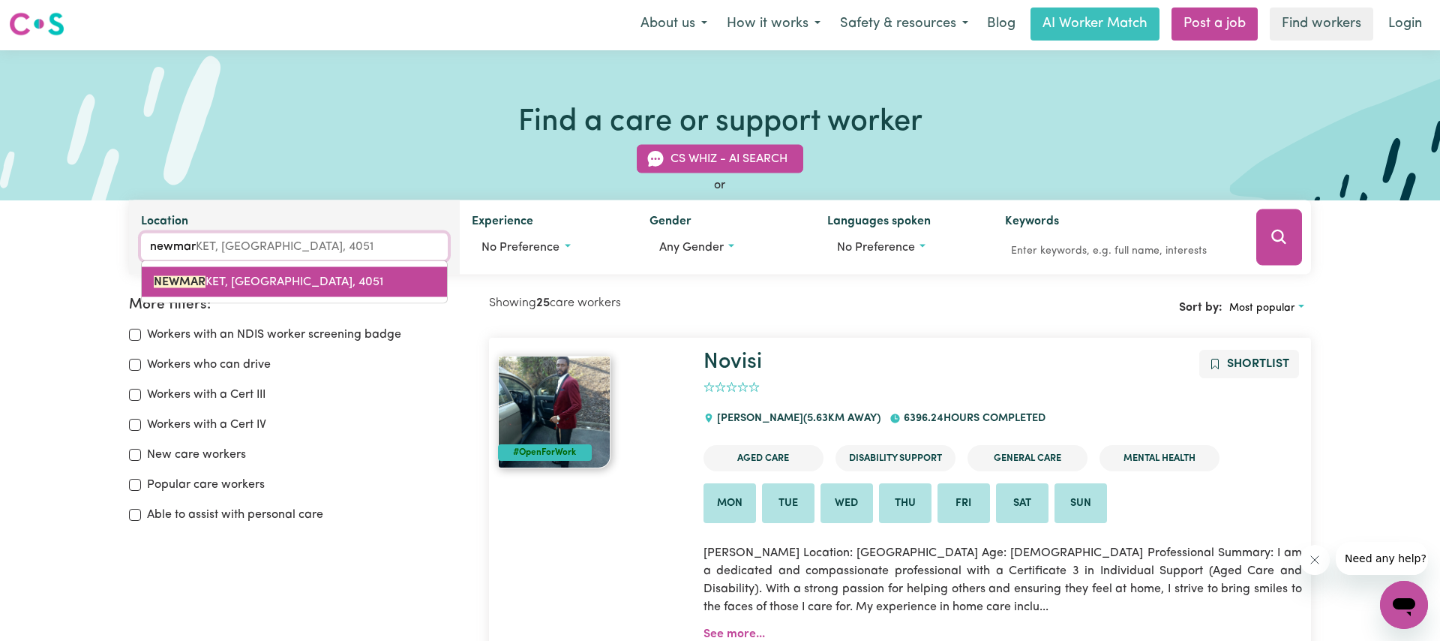
click at [304, 286] on span "NEWMAR KET, Queensland, 4051" at bounding box center [269, 282] width 230 height 12
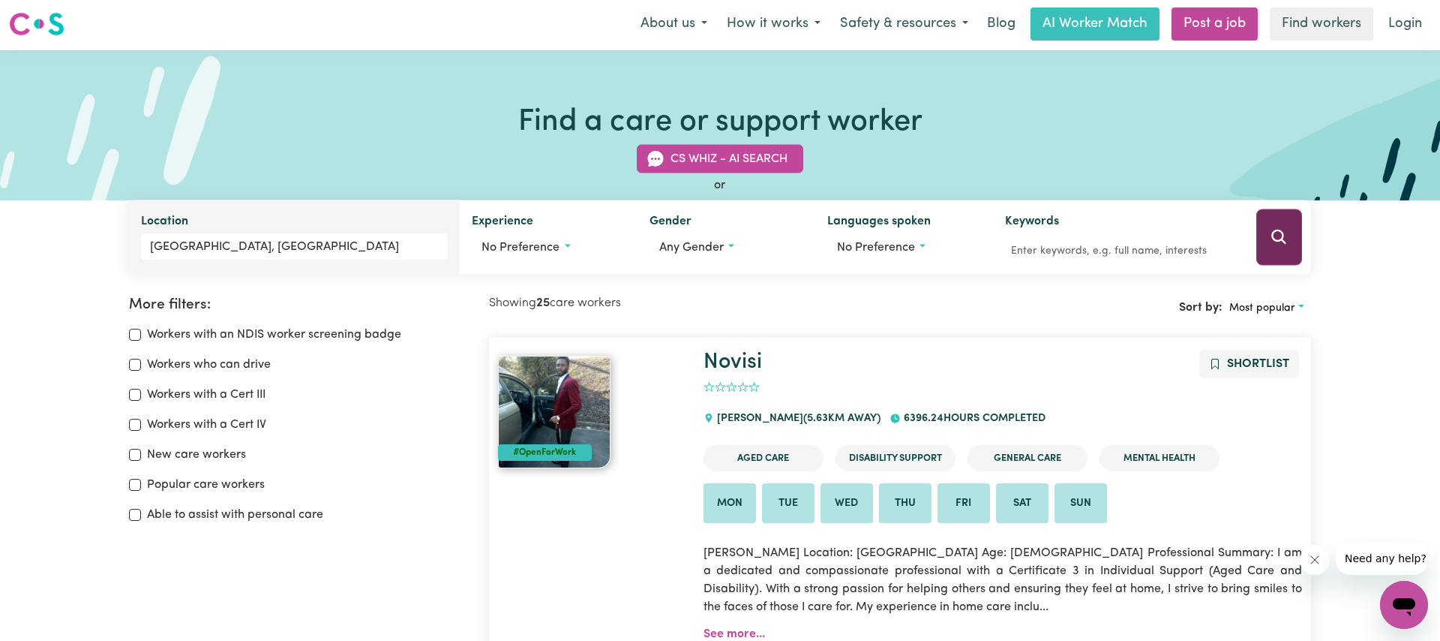
click at [1285, 230] on icon "Search" at bounding box center [1279, 237] width 18 height 18
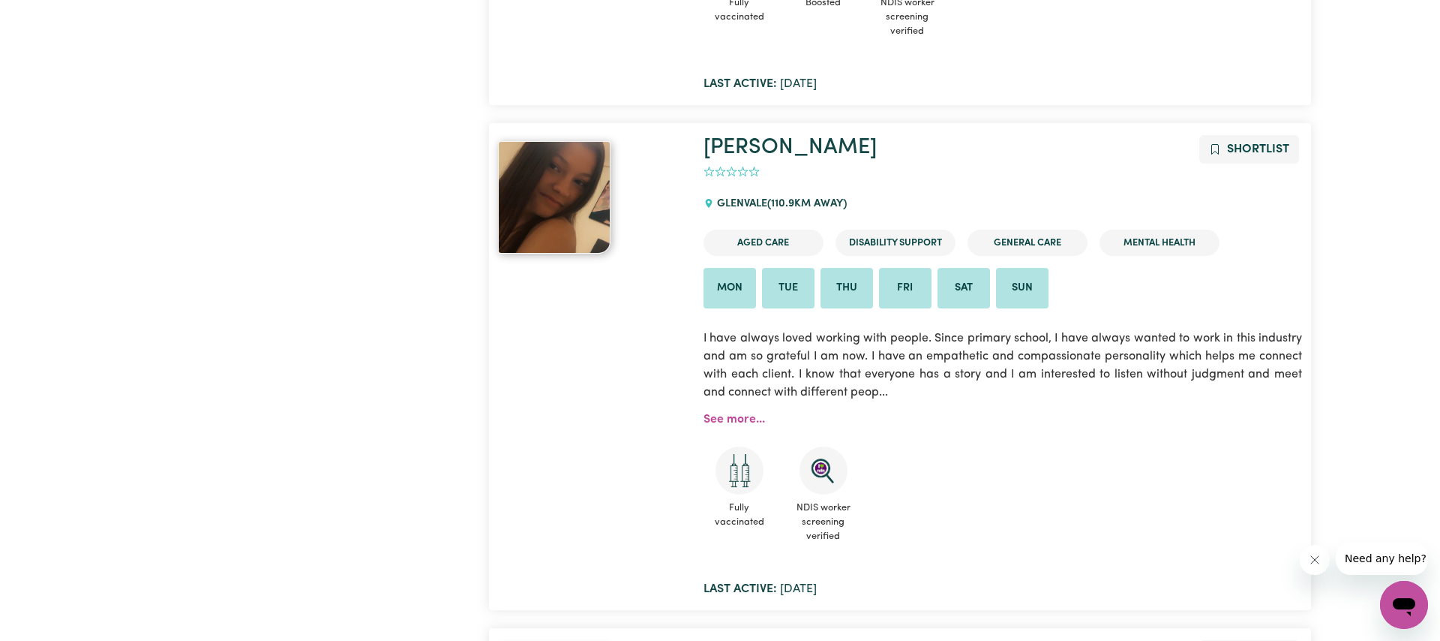
scroll to position [9954, 0]
